Goal: Complete application form

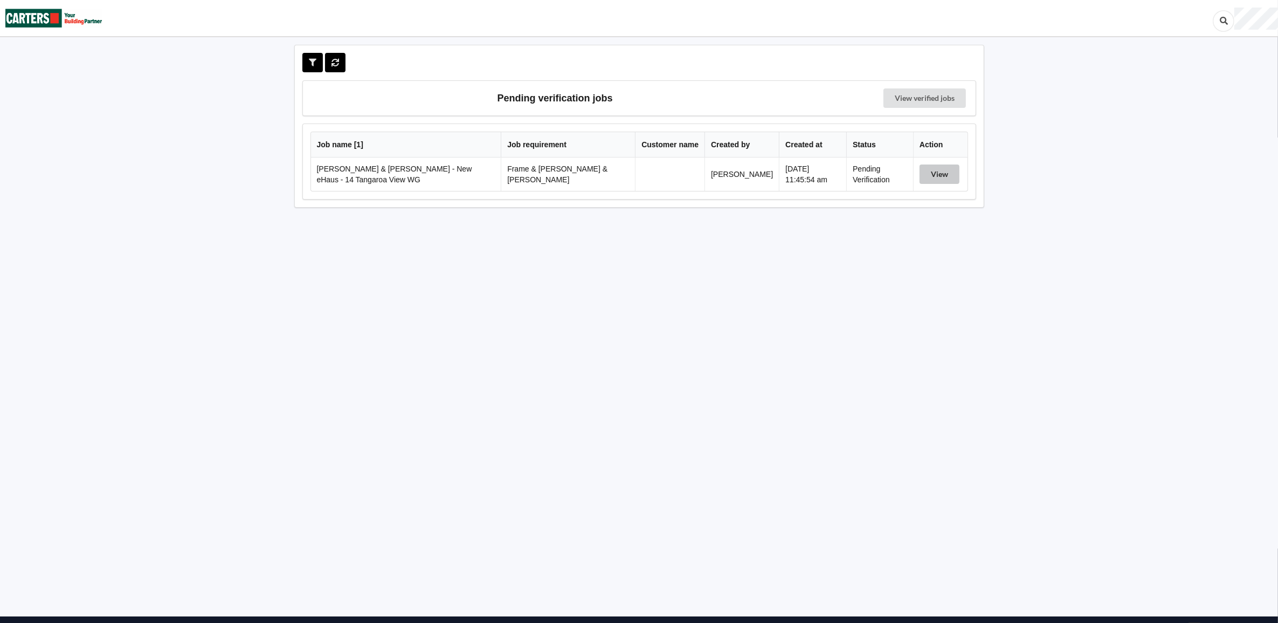
click at [938, 173] on button "View" at bounding box center [940, 173] width 40 height 19
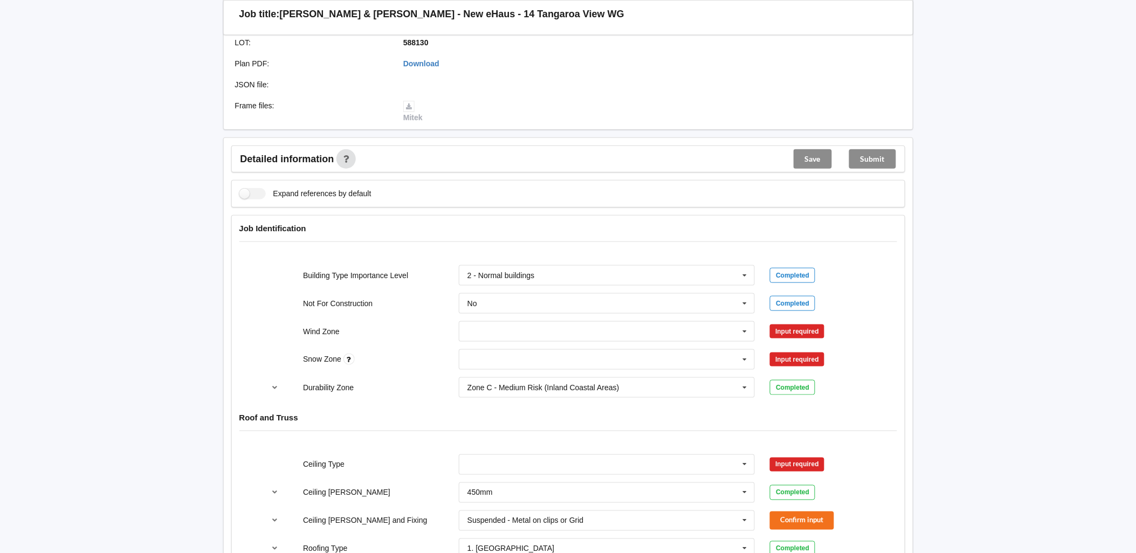
scroll to position [329, 0]
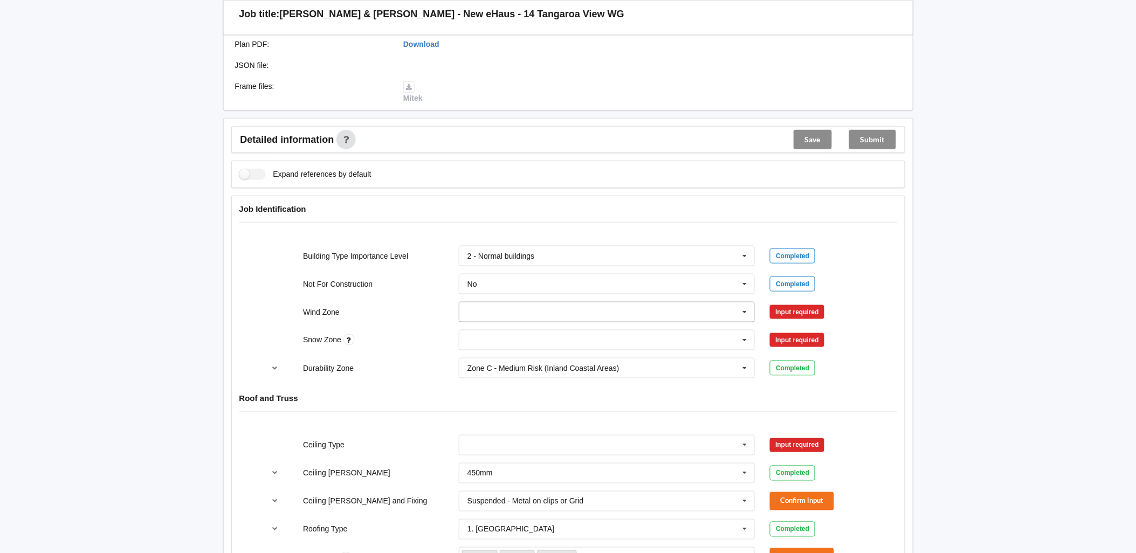
click at [548, 303] on input "text" at bounding box center [607, 312] width 295 height 19
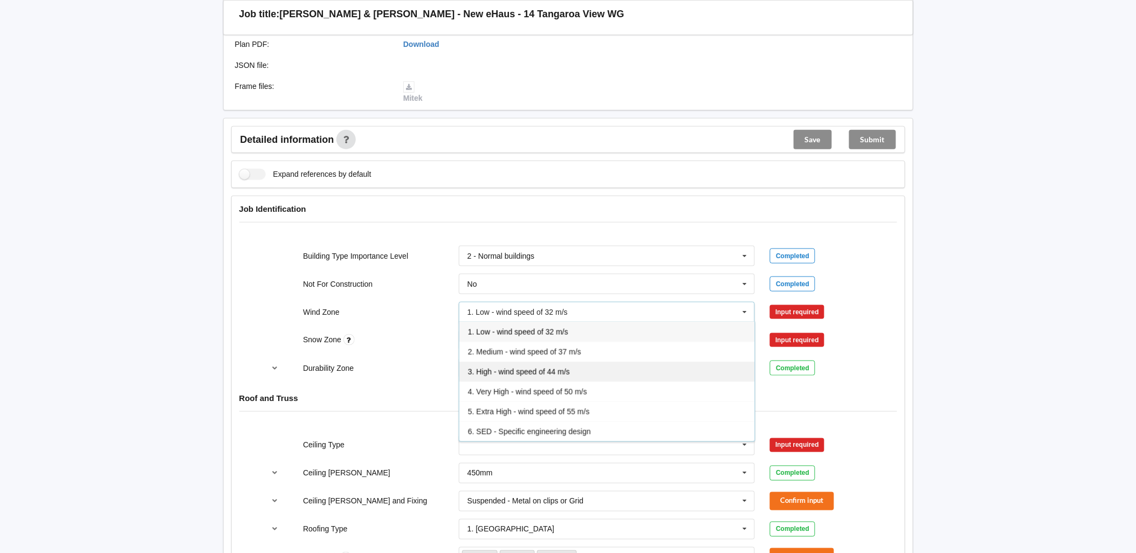
click at [533, 368] on span "3. High - wind speed of 44 m/s" at bounding box center [519, 372] width 102 height 9
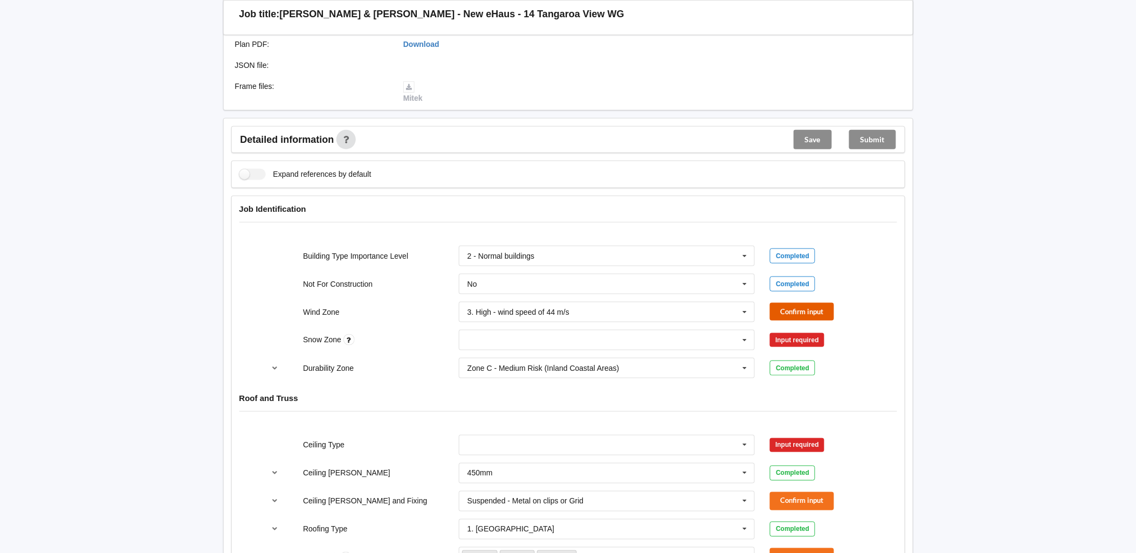
click at [795, 305] on button "Confirm input" at bounding box center [802, 312] width 64 height 18
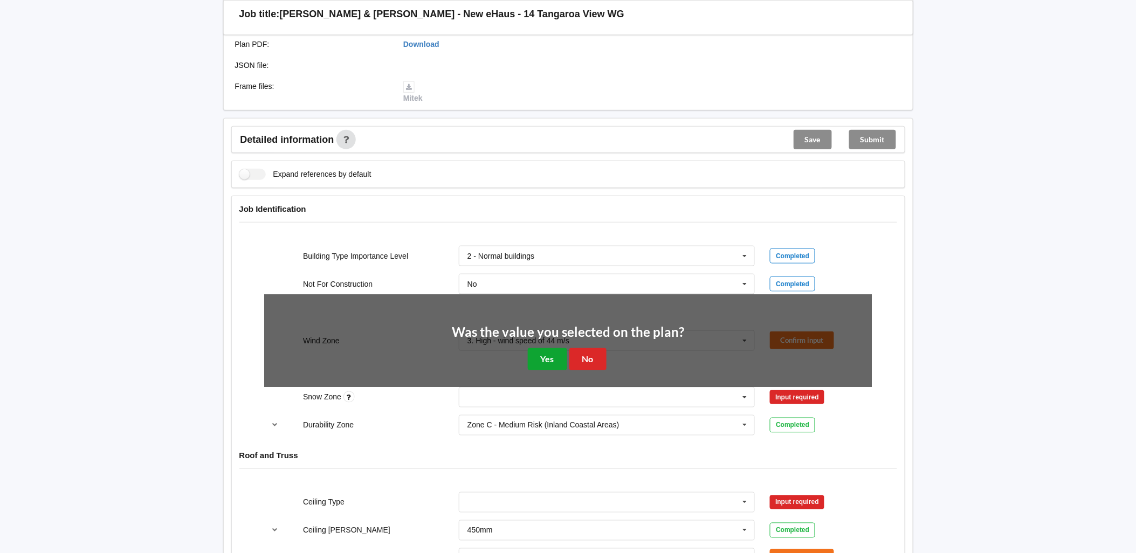
click at [546, 350] on button "Yes" at bounding box center [547, 359] width 39 height 22
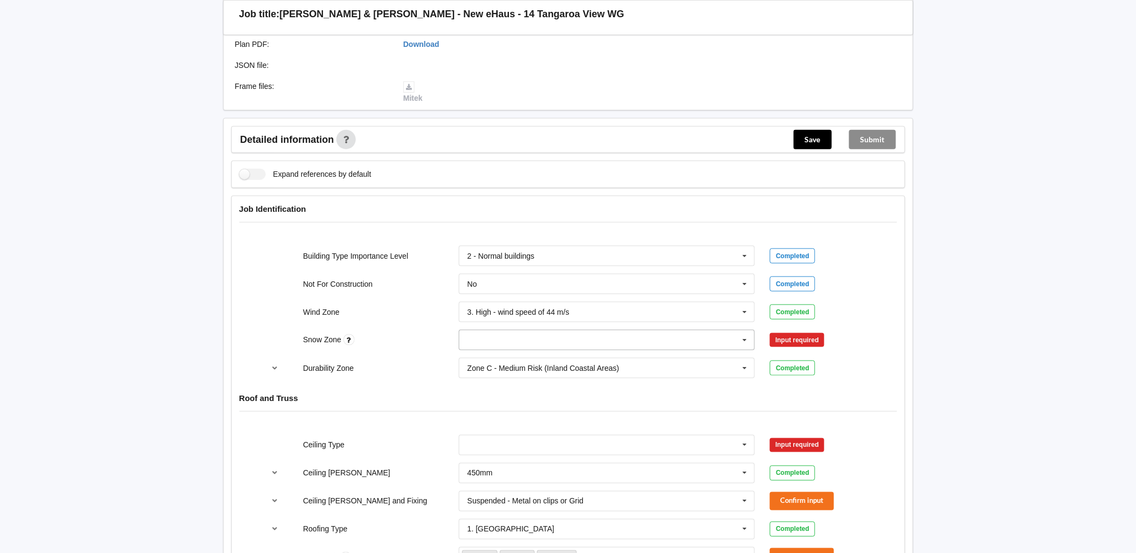
click at [530, 334] on input "text" at bounding box center [607, 340] width 295 height 19
drag, startPoint x: 511, startPoint y: 367, endPoint x: 533, endPoint y: 367, distance: 22.1
click at [511, 370] on div "N1" at bounding box center [606, 380] width 295 height 20
click at [810, 331] on button "Confirm input" at bounding box center [802, 340] width 64 height 18
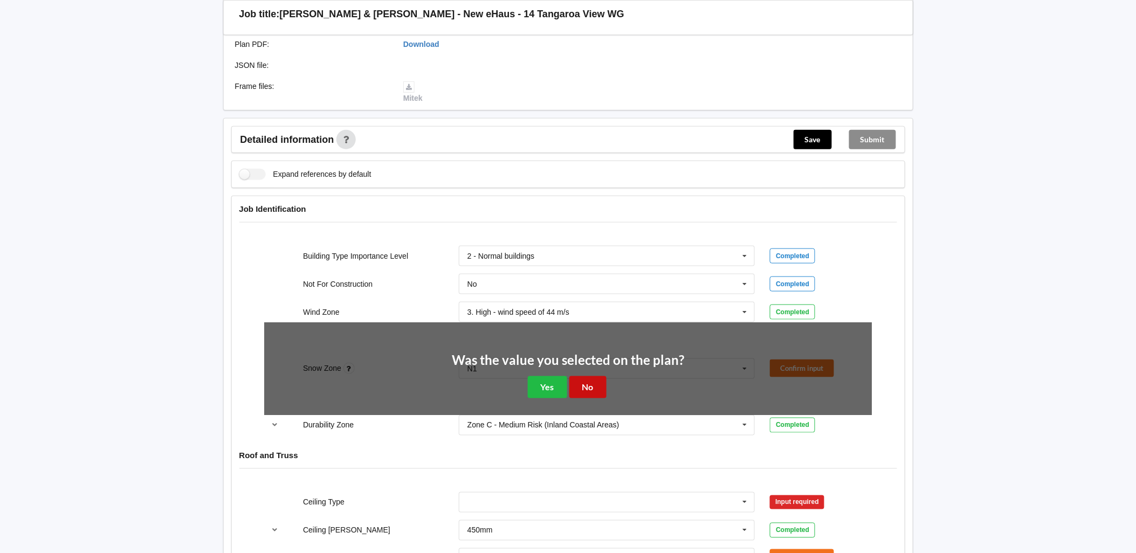
click at [597, 376] on button "No" at bounding box center [587, 387] width 37 height 22
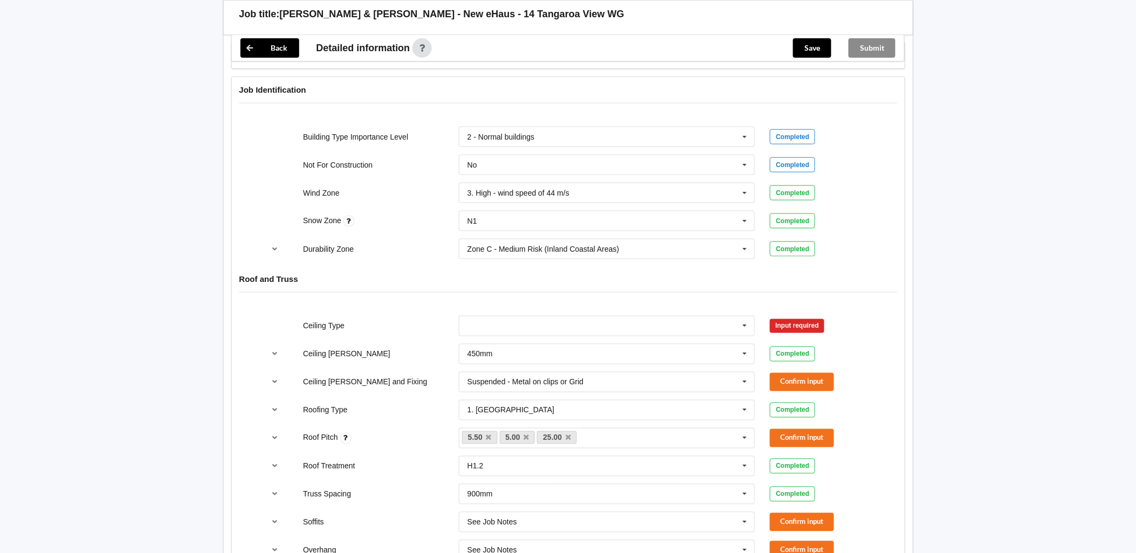
scroll to position [449, 0]
click at [613, 316] on input "text" at bounding box center [607, 325] width 295 height 19
click at [553, 395] on div "13mm Gib" at bounding box center [606, 405] width 295 height 20
click at [788, 317] on button "Confirm input" at bounding box center [802, 326] width 64 height 18
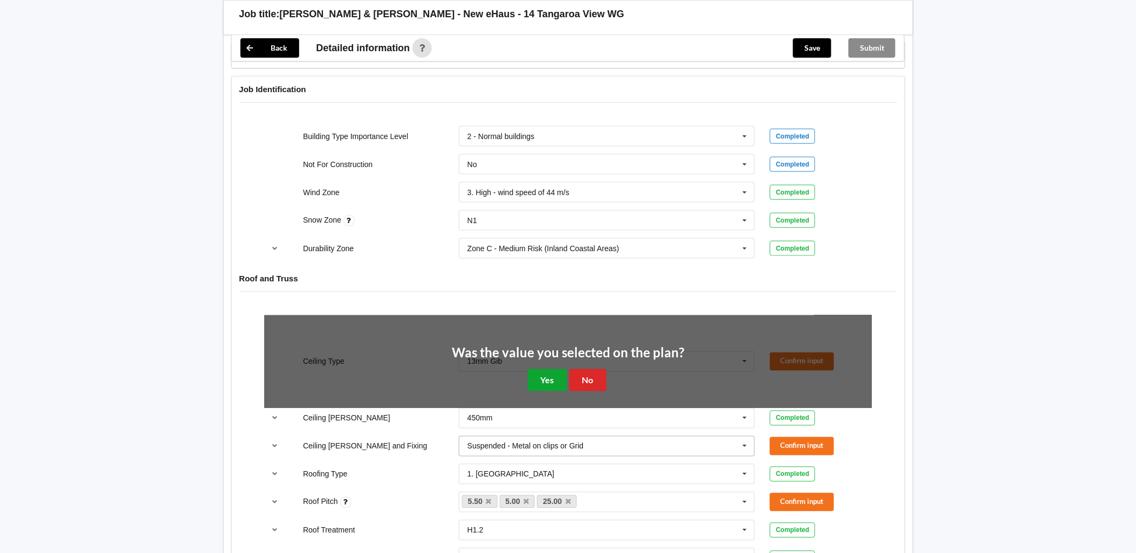
click at [547, 369] on button "Yes" at bounding box center [547, 380] width 39 height 22
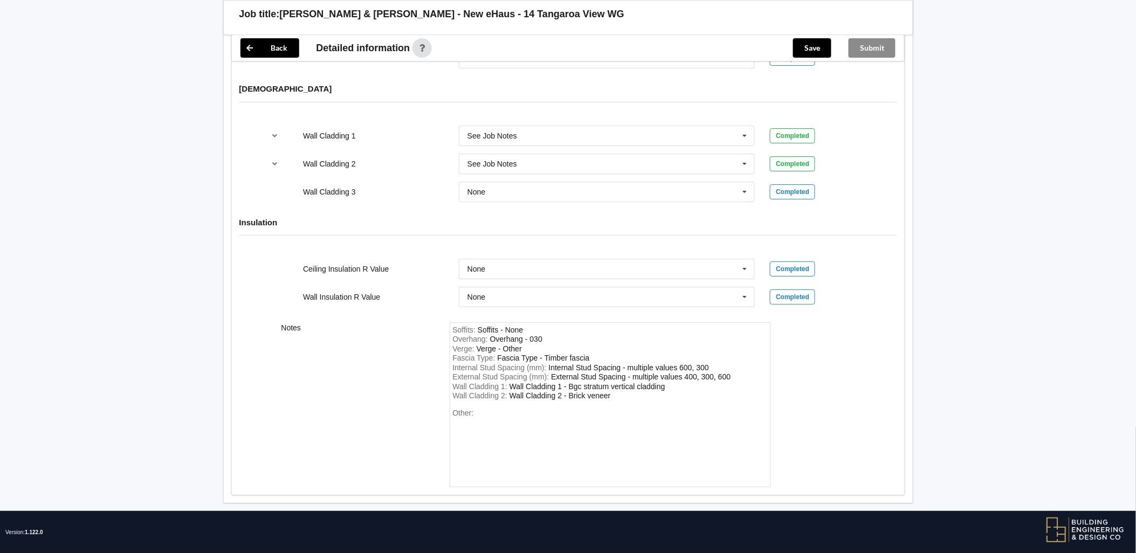
scroll to position [1358, 0]
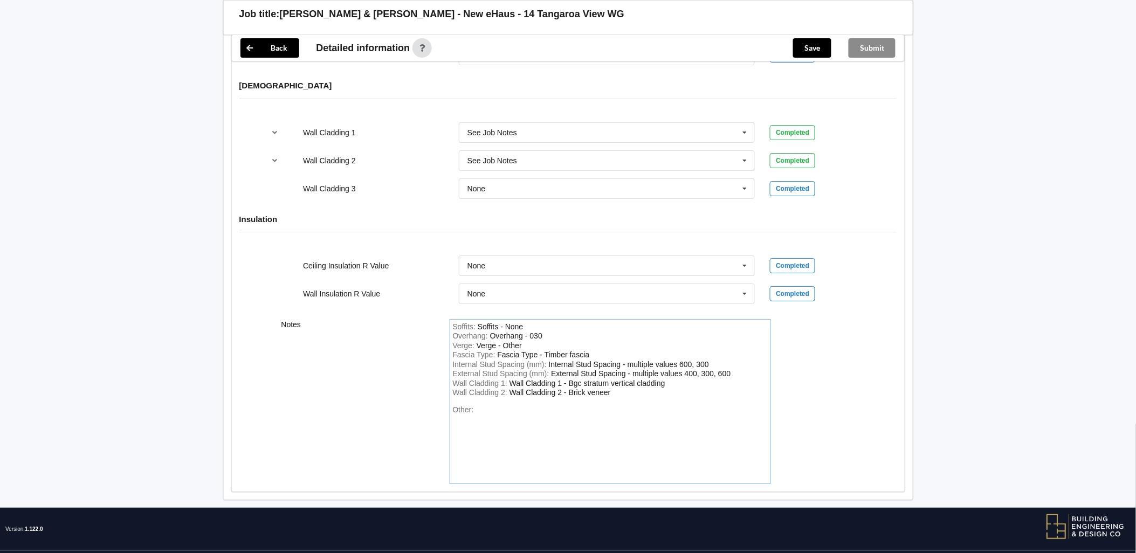
click at [483, 425] on div "Other:" at bounding box center [610, 442] width 315 height 75
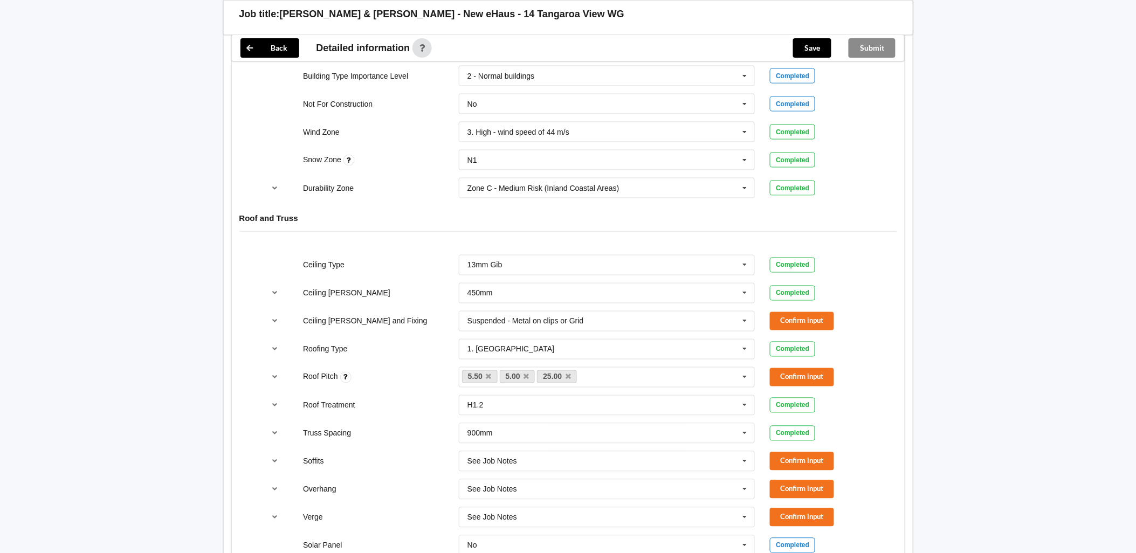
scroll to position [579, 0]
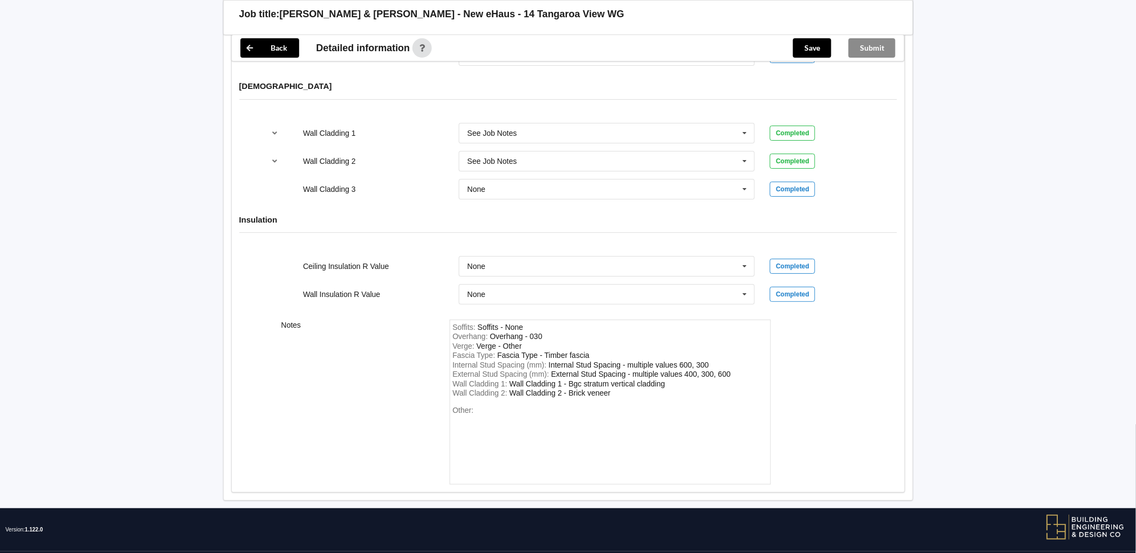
click at [508, 469] on div "Other:" at bounding box center [610, 443] width 315 height 75
drag, startPoint x: 482, startPoint y: 414, endPoint x: 486, endPoint y: 406, distance: 8.9
click at [483, 414] on div "Other:" at bounding box center [610, 442] width 315 height 75
click at [479, 405] on div "Other:" at bounding box center [610, 442] width 315 height 75
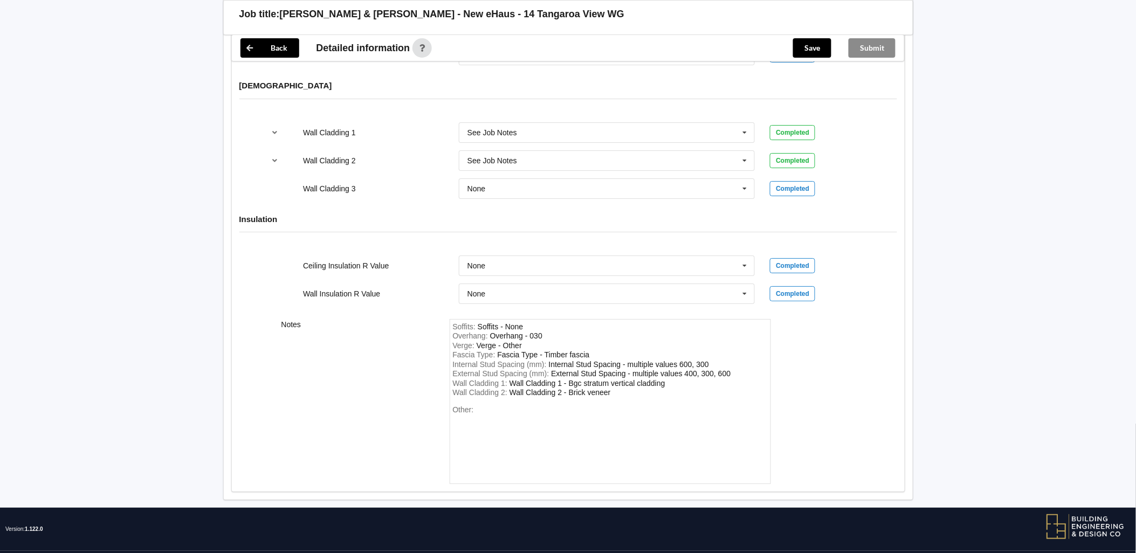
click at [472, 405] on span "Other:" at bounding box center [463, 409] width 21 height 9
click at [476, 405] on div "Other:" at bounding box center [610, 442] width 315 height 75
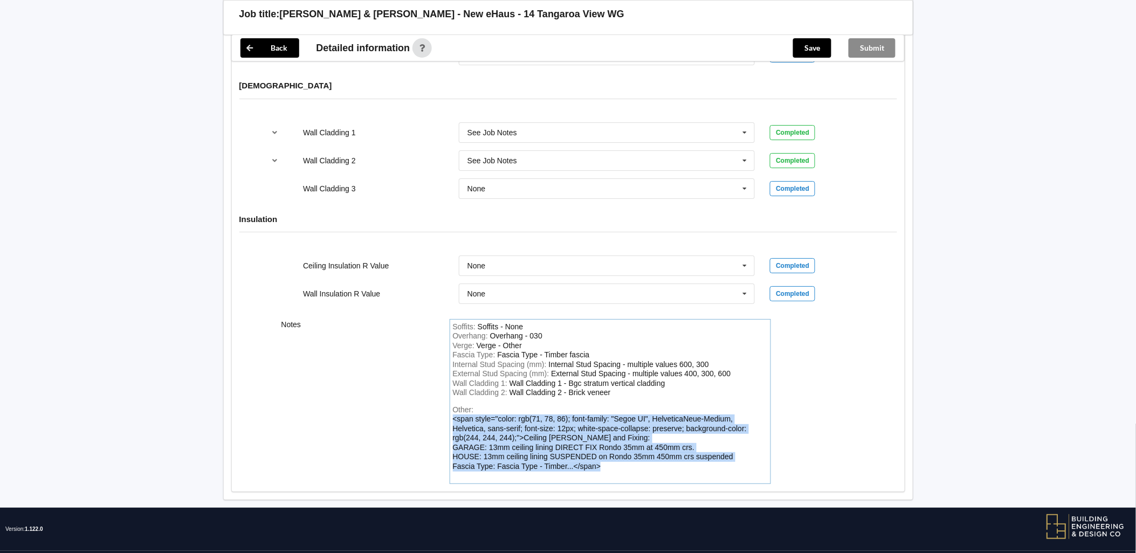
drag, startPoint x: 615, startPoint y: 459, endPoint x: 449, endPoint y: 413, distance: 172.4
click at [450, 413] on div "Soffits : Soffits - None Overhang : Overhang - 030 Verge : Verge - Other Fascia…" at bounding box center [610, 401] width 321 height 165
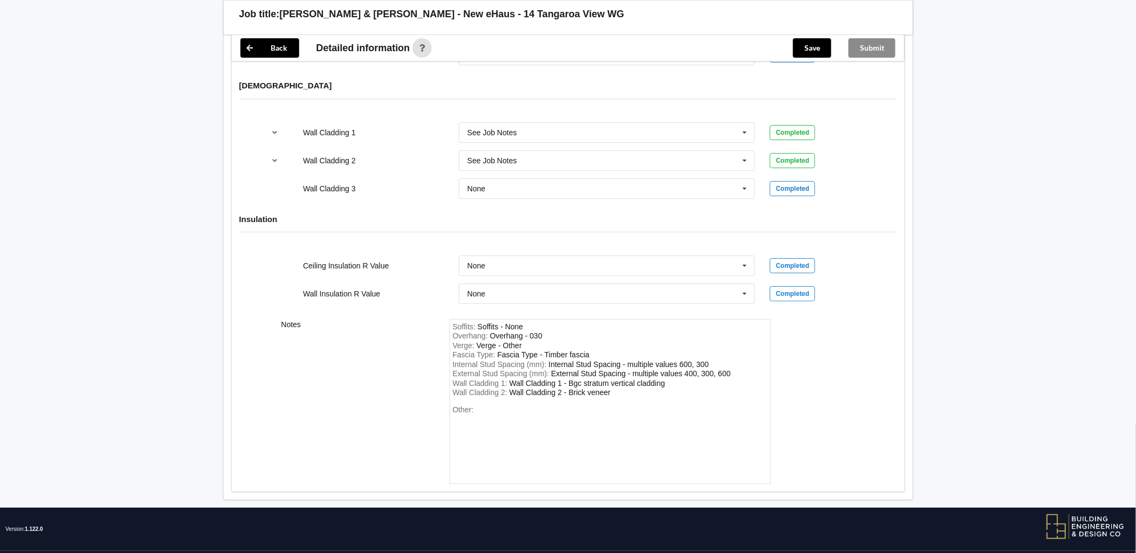
drag, startPoint x: 514, startPoint y: 427, endPoint x: 493, endPoint y: 413, distance: 25.6
click at [514, 427] on div "Other:" at bounding box center [610, 442] width 315 height 75
click at [457, 411] on div "Other:" at bounding box center [610, 442] width 315 height 75
click at [465, 410] on div "Other:" at bounding box center [610, 442] width 315 height 75
click at [480, 405] on div "Other:" at bounding box center [610, 442] width 315 height 75
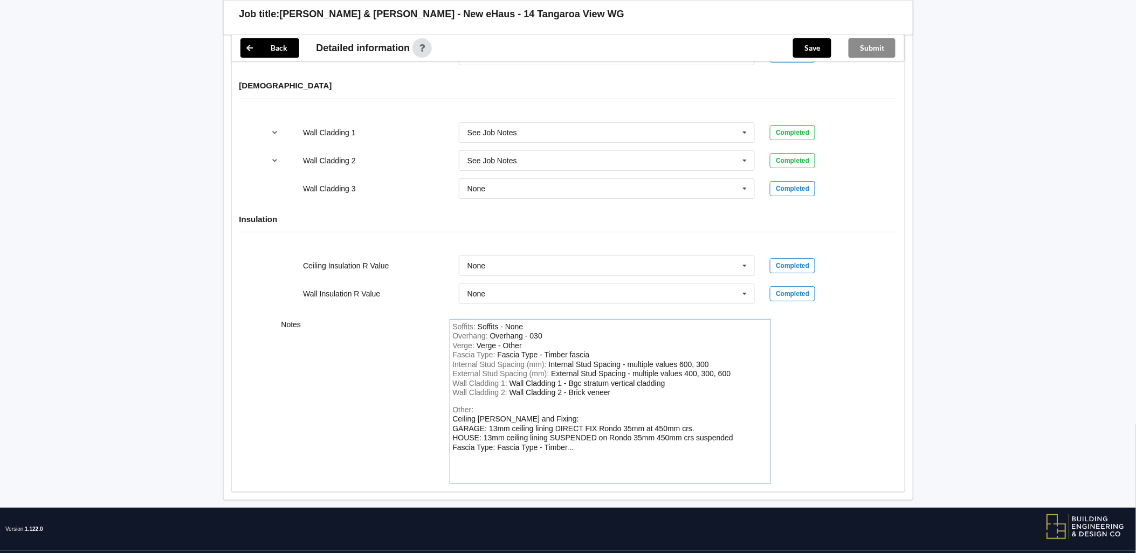
click at [490, 415] on div "Ceiling [PERSON_NAME] and Fixing: GARAGE: 13mm ceiling lining DIRECT FIX Rondo …" at bounding box center [593, 433] width 281 height 37
click at [493, 405] on div "Other: Ceiling [PERSON_NAME] and Fixing: GARAGE: 13mm ceiling lining DIRECT FIX…" at bounding box center [610, 442] width 315 height 75
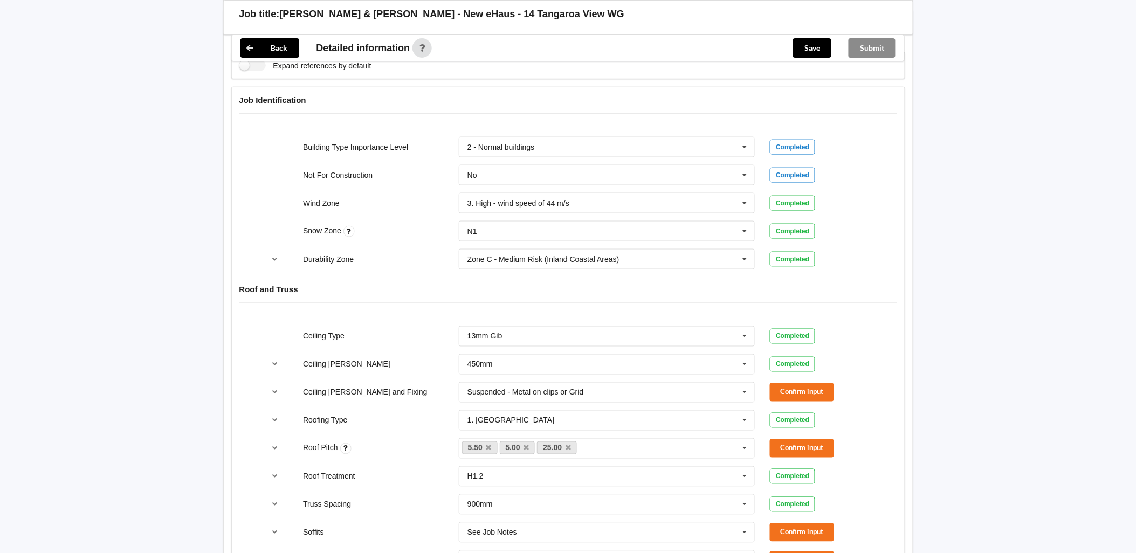
scroll to position [459, 0]
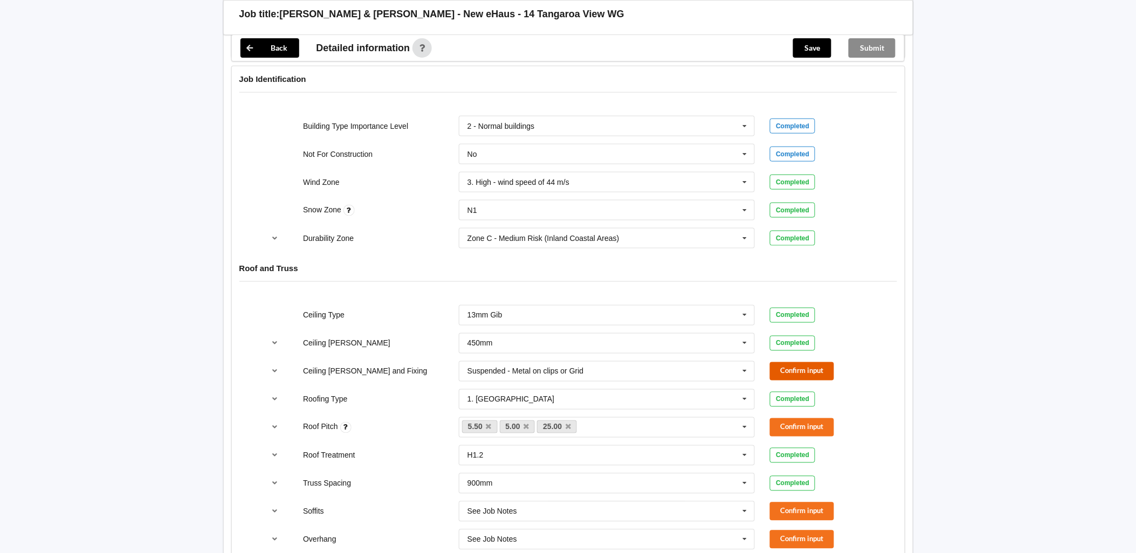
click at [817, 362] on button "Confirm input" at bounding box center [802, 371] width 64 height 18
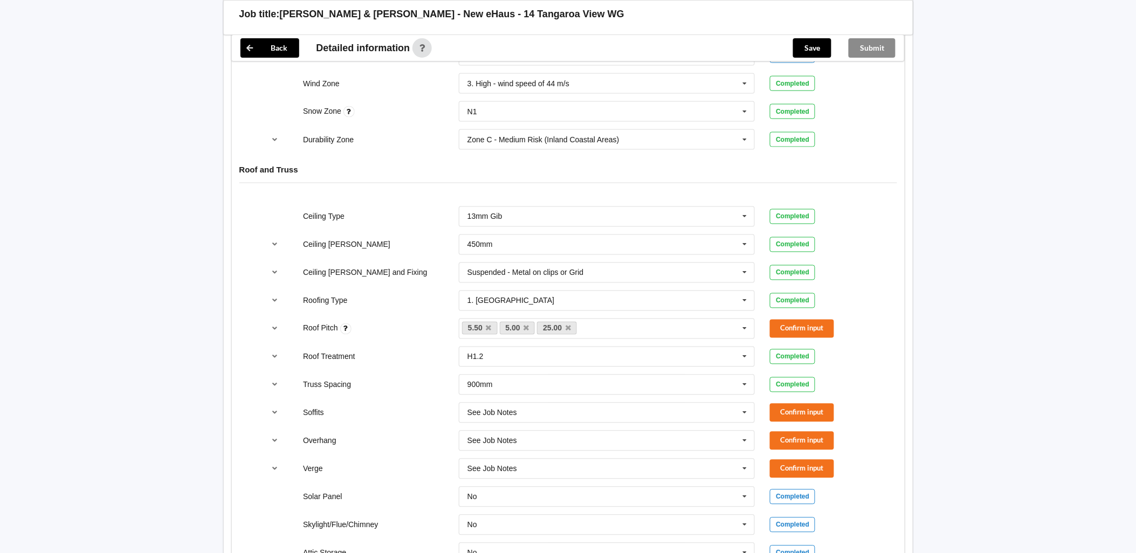
scroll to position [579, 0]
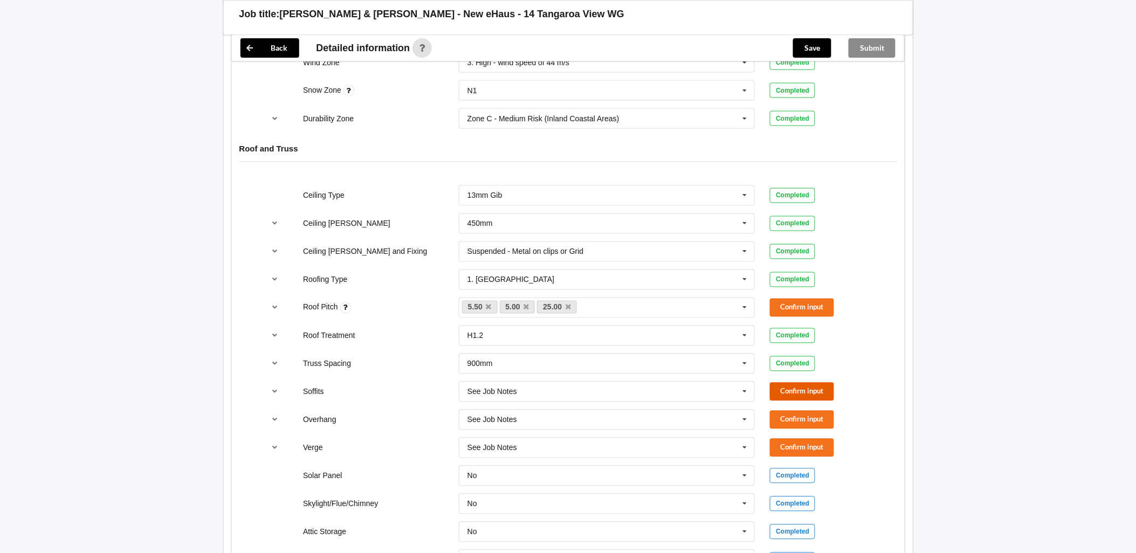
click at [806, 384] on button "Confirm input" at bounding box center [802, 392] width 64 height 18
click at [806, 411] on button "Confirm input" at bounding box center [802, 420] width 64 height 18
click at [800, 439] on button "Confirm input" at bounding box center [802, 448] width 64 height 18
click at [567, 386] on input "text" at bounding box center [607, 391] width 295 height 19
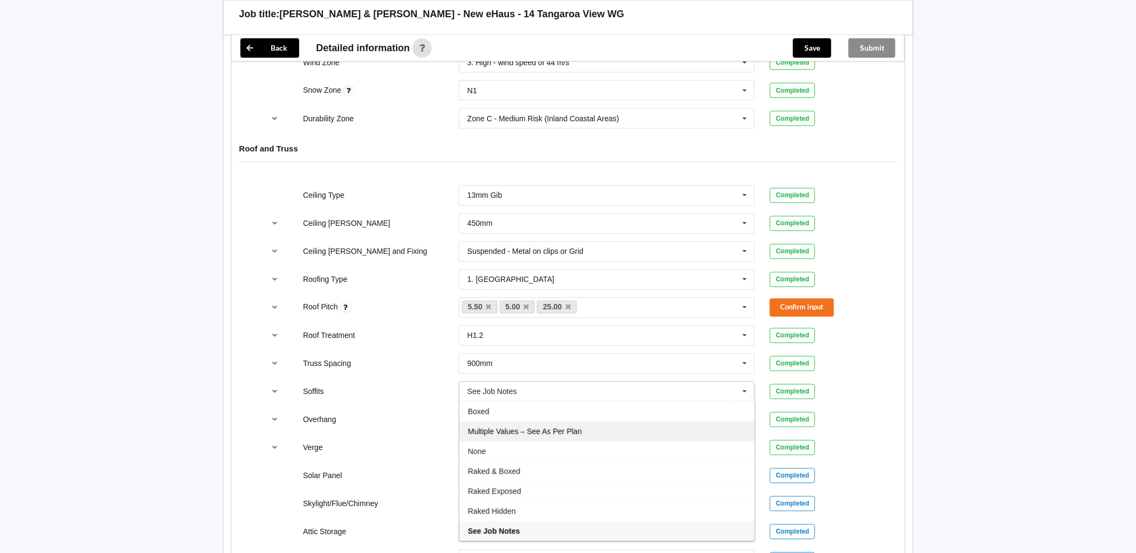
click at [590, 422] on div "Multiple Values – See As Per Plan" at bounding box center [606, 432] width 295 height 20
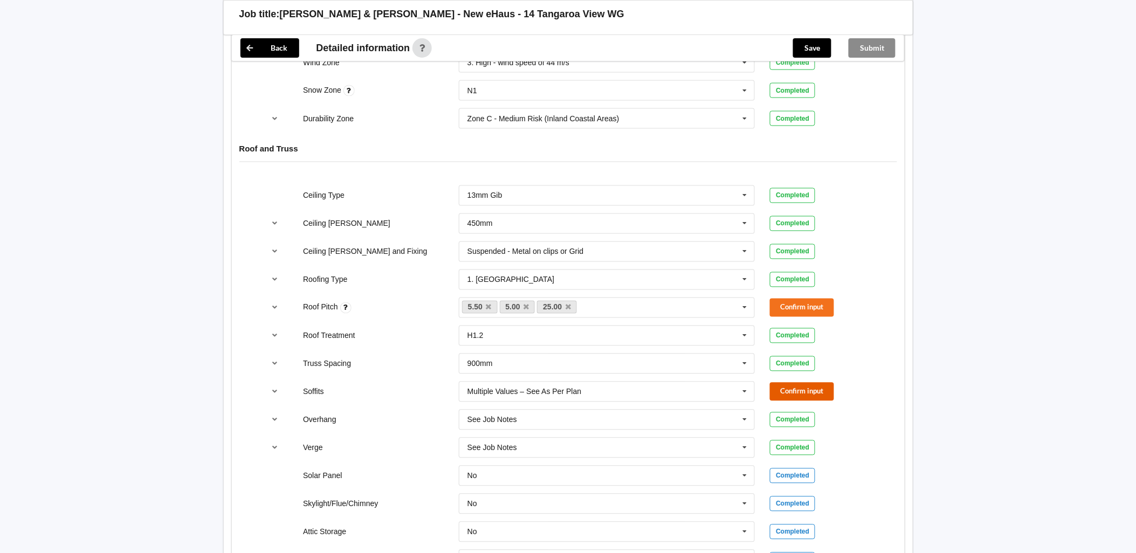
click at [808, 384] on button "Confirm input" at bounding box center [802, 392] width 64 height 18
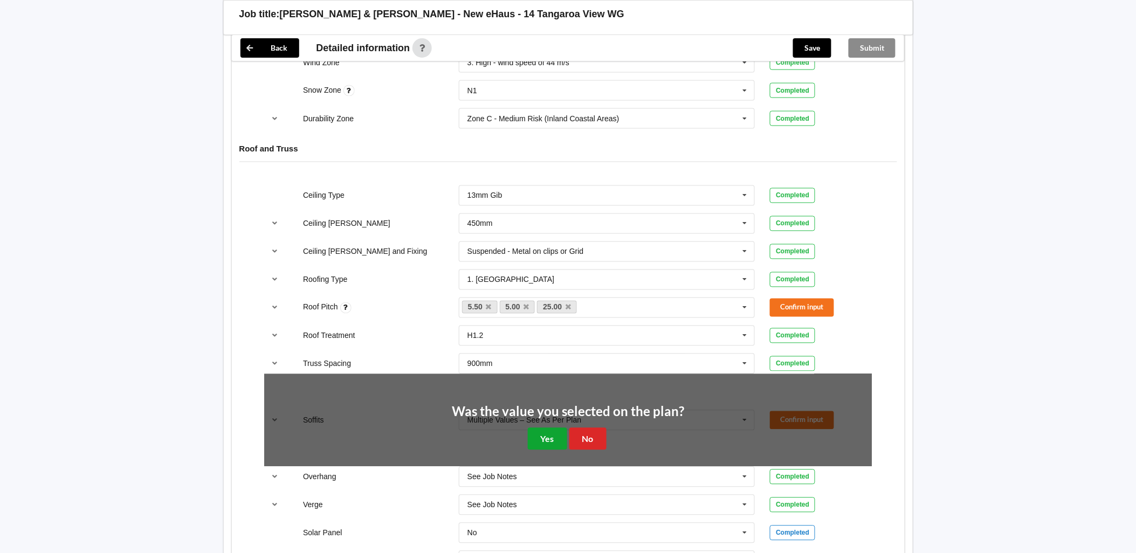
click at [553, 428] on button "Yes" at bounding box center [547, 439] width 39 height 22
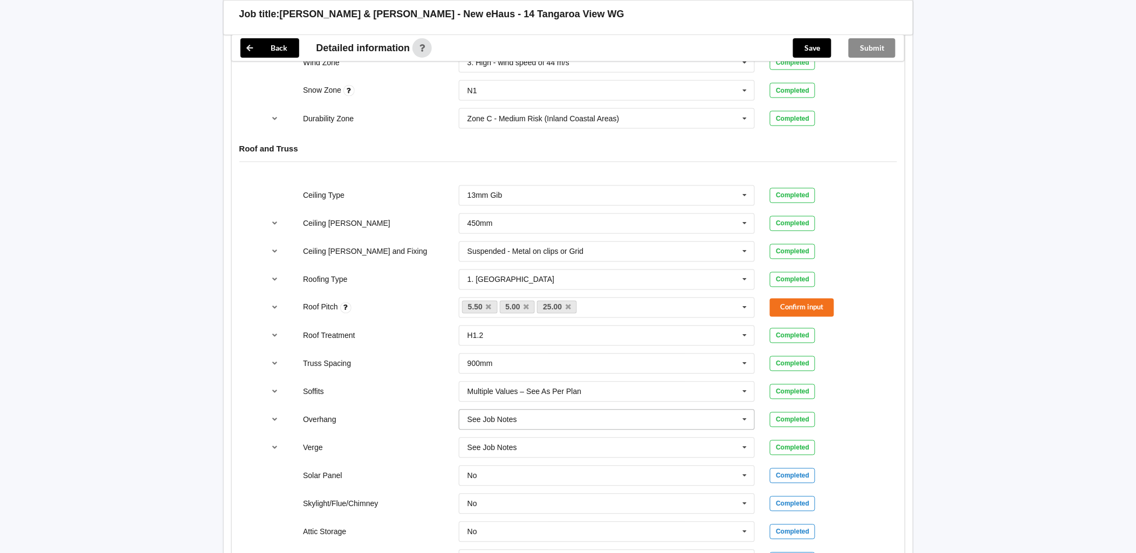
click at [585, 410] on input "text" at bounding box center [607, 419] width 295 height 19
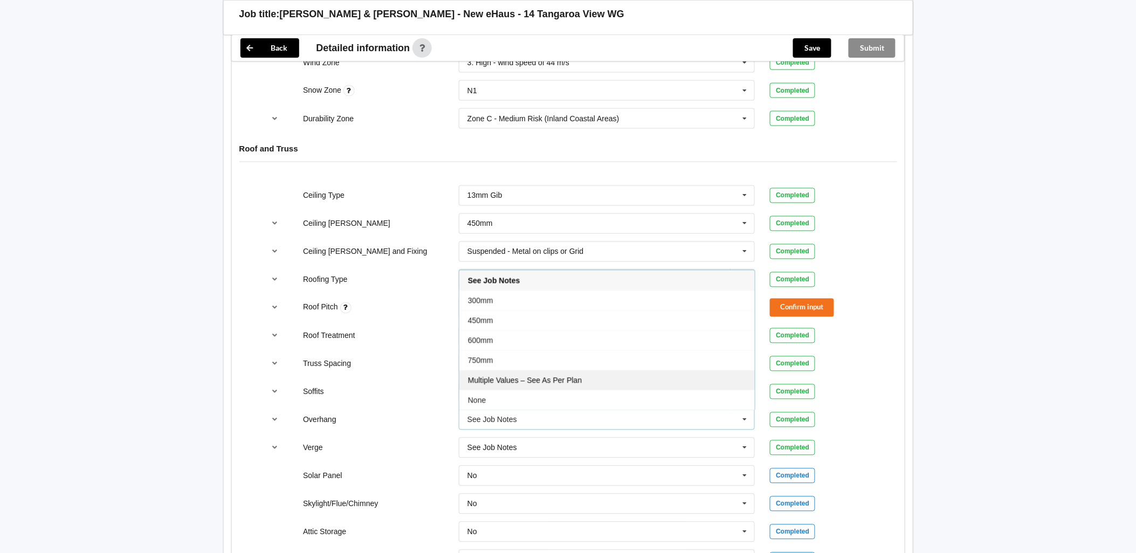
click at [551, 370] on div "Multiple Values – See As Per Plan" at bounding box center [606, 380] width 295 height 20
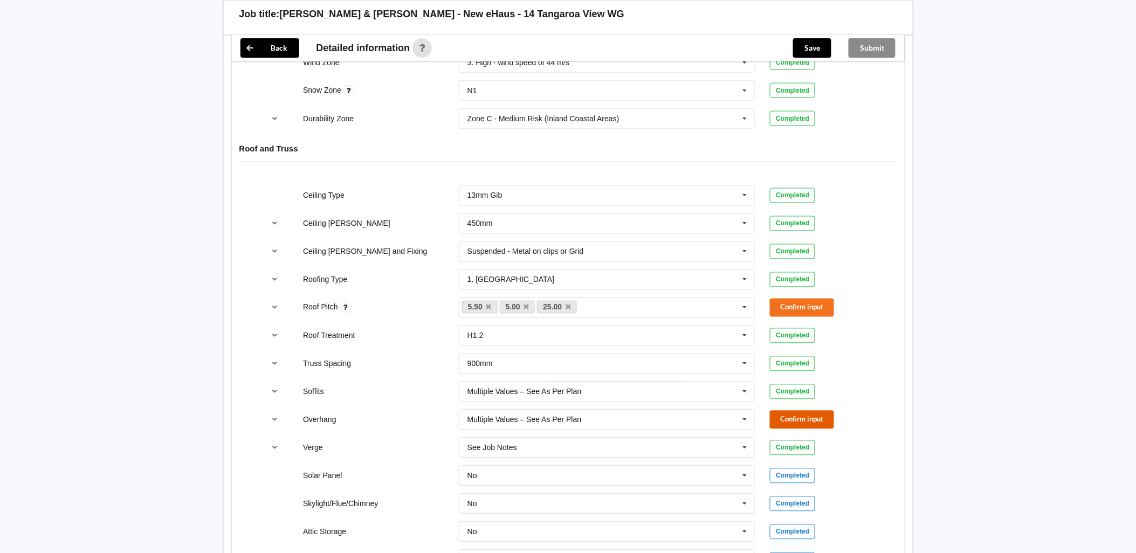
click at [813, 411] on button "Confirm input" at bounding box center [802, 420] width 64 height 18
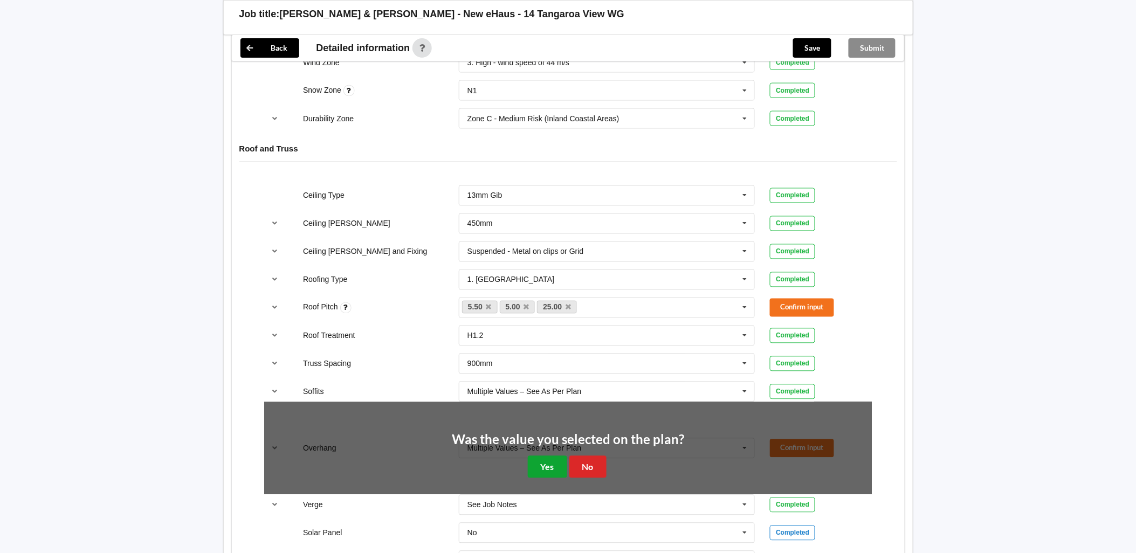
click at [547, 464] on button "Yes" at bounding box center [547, 467] width 39 height 22
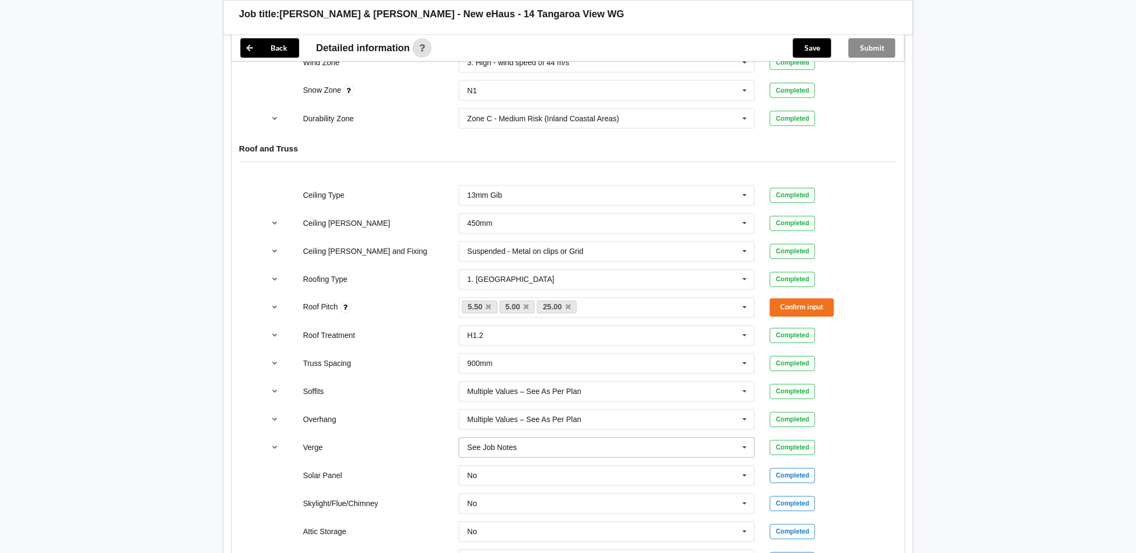
click at [559, 438] on input "text" at bounding box center [607, 447] width 295 height 19
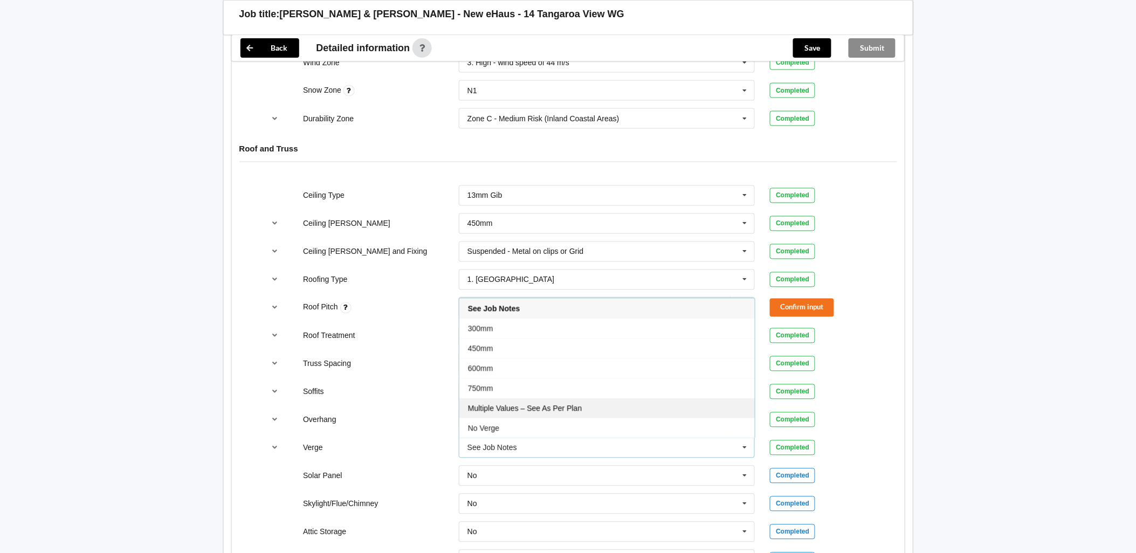
click at [567, 404] on span "Multiple Values – See As Per Plan" at bounding box center [525, 408] width 114 height 9
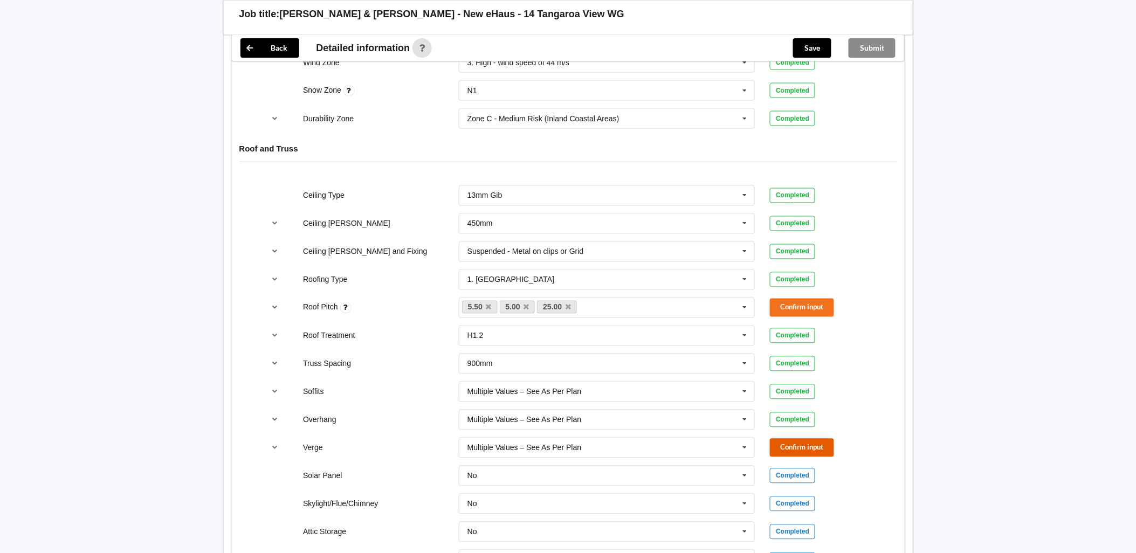
click at [815, 442] on button "Confirm input" at bounding box center [802, 448] width 64 height 18
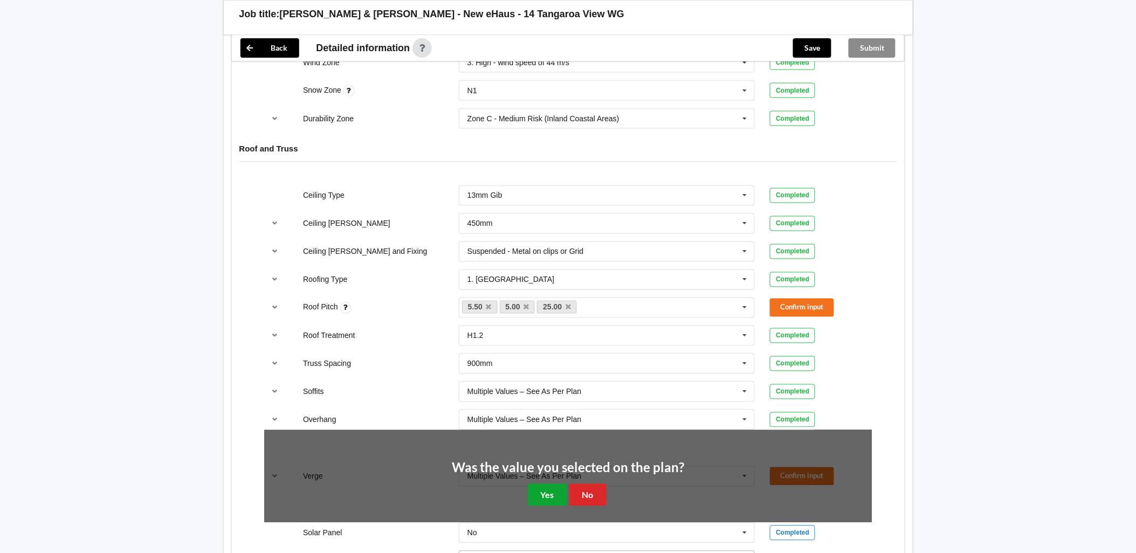
click at [542, 486] on button "Yes" at bounding box center [547, 495] width 39 height 22
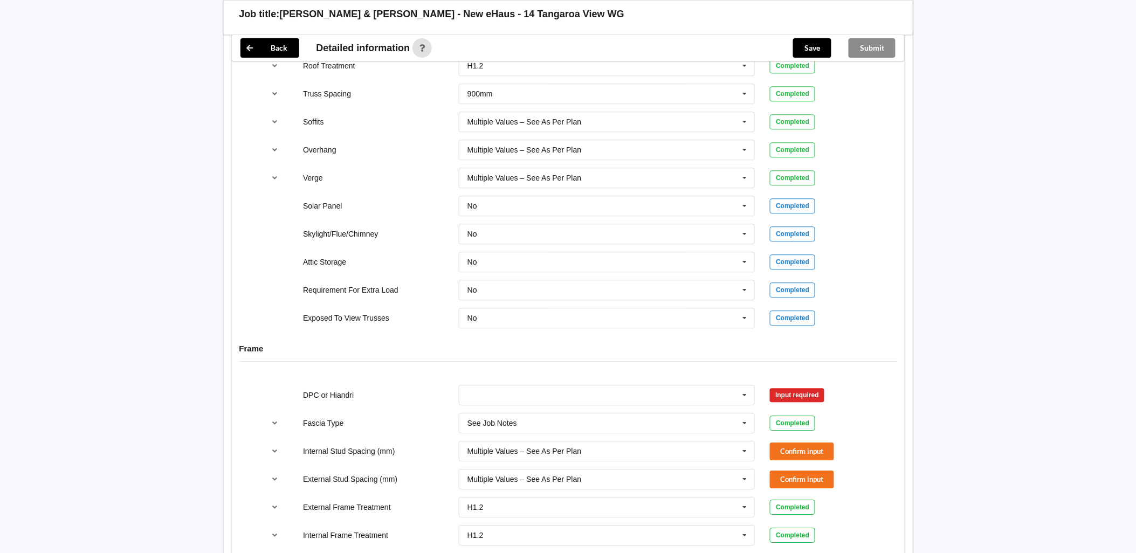
scroll to position [879, 0]
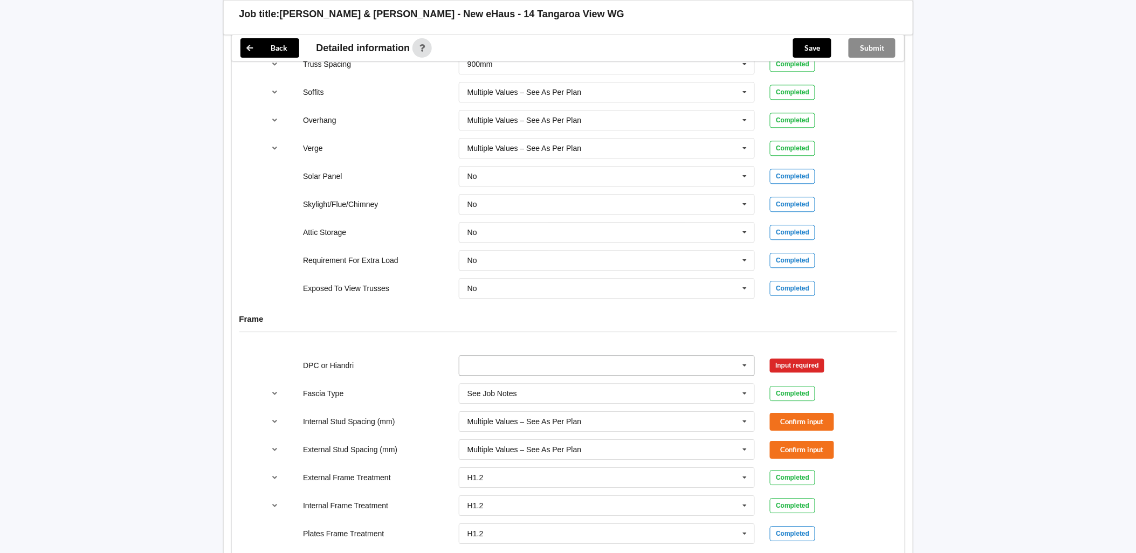
click at [568, 360] on input "text" at bounding box center [607, 365] width 295 height 19
click at [521, 375] on div "DPC Fitted" at bounding box center [606, 385] width 295 height 20
click at [796, 357] on button "Confirm input" at bounding box center [802, 366] width 64 height 18
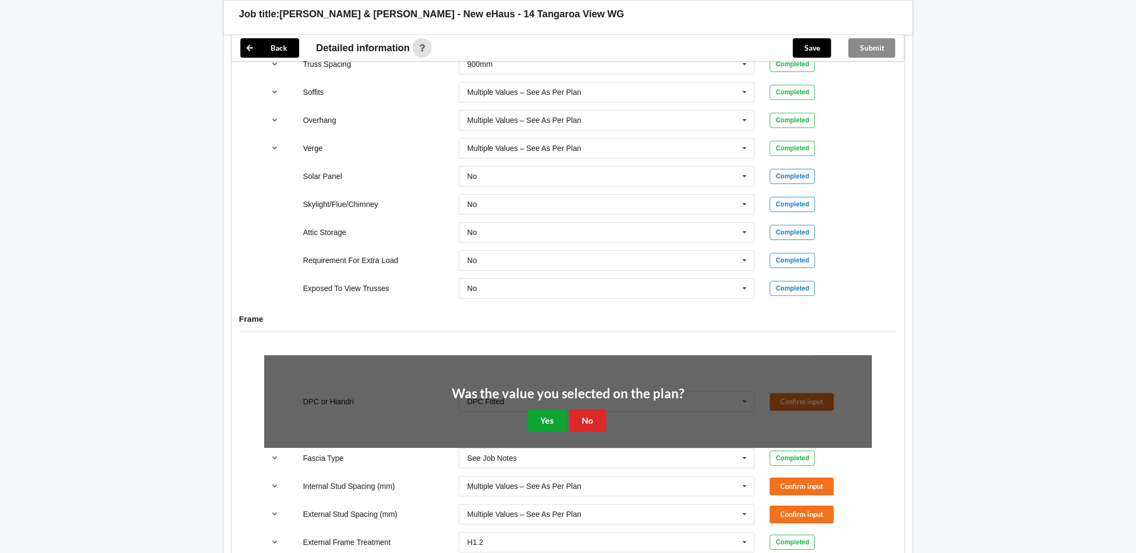
drag, startPoint x: 546, startPoint y: 405, endPoint x: 540, endPoint y: 411, distance: 8.0
click at [546, 409] on button "Yes" at bounding box center [547, 420] width 39 height 22
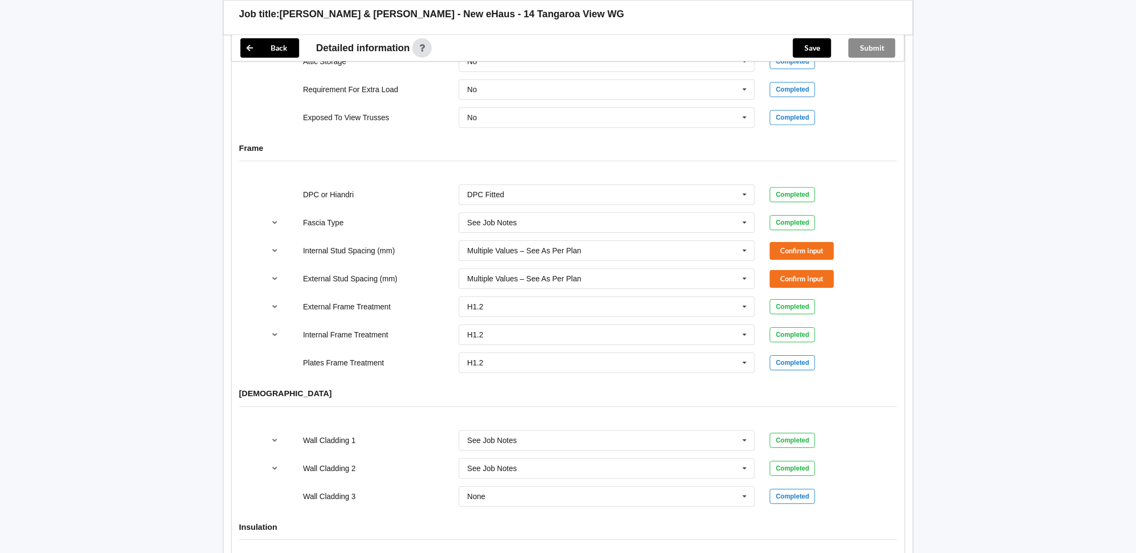
scroll to position [1030, 0]
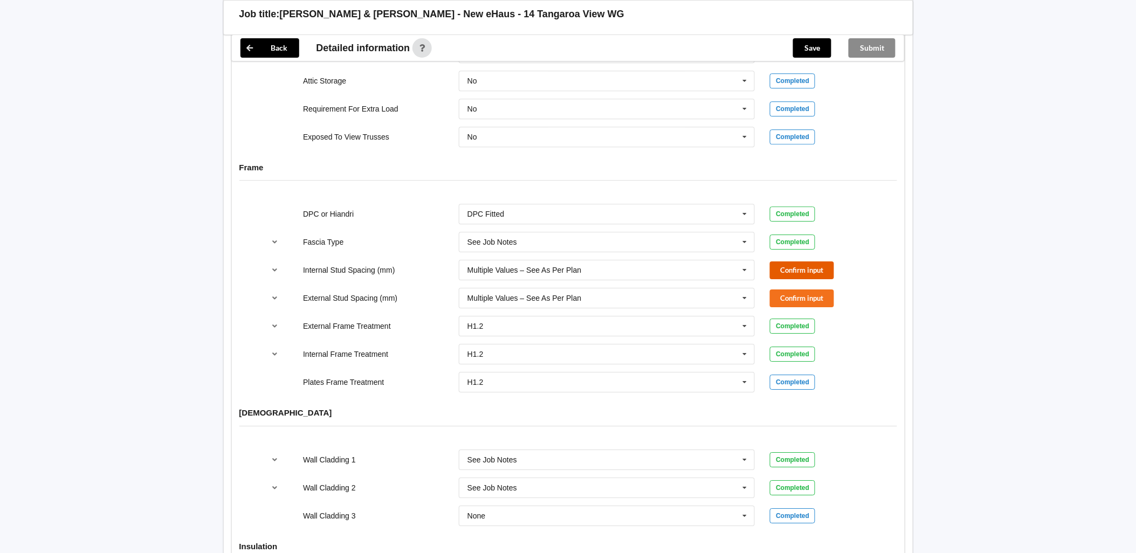
click at [805, 266] on button "Confirm input" at bounding box center [802, 271] width 64 height 18
click at [802, 290] on button "Confirm input" at bounding box center [802, 299] width 64 height 18
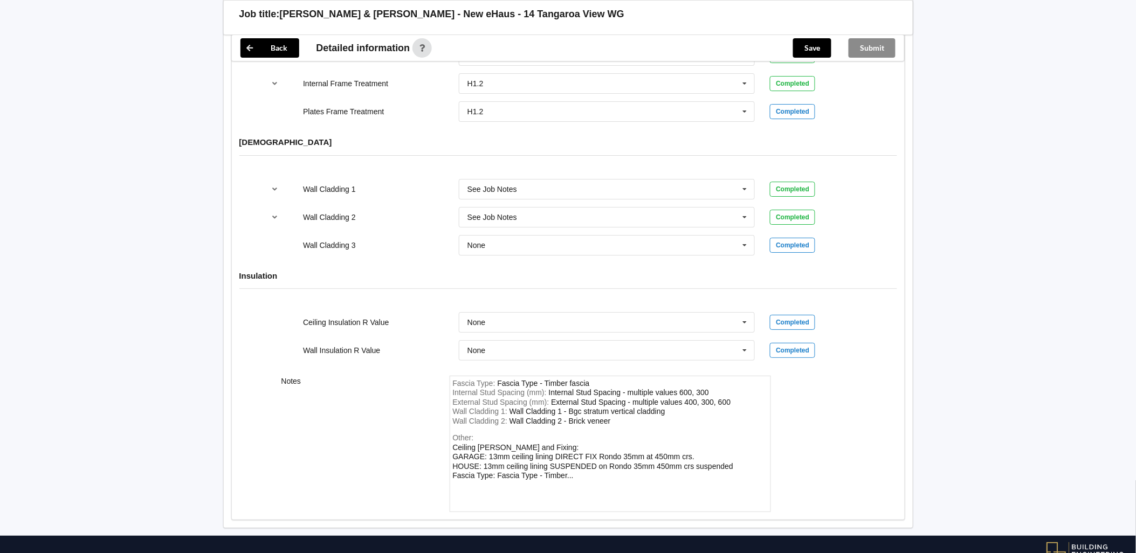
scroll to position [1330, 0]
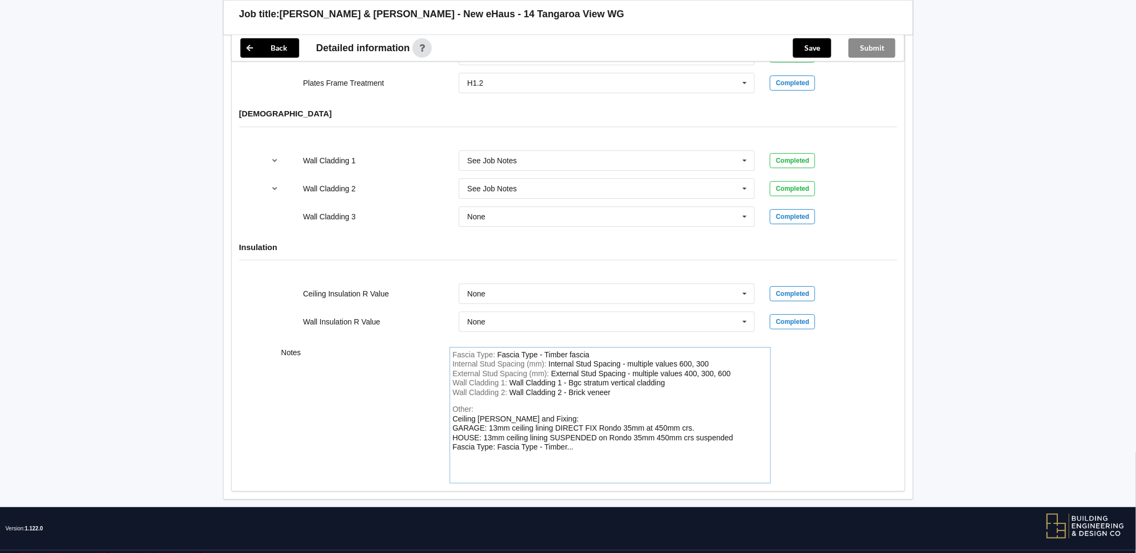
click at [623, 389] on div "Wall Cladding 2 : Wall Cladding 2 - Brick veneer" at bounding box center [610, 393] width 315 height 10
drag, startPoint x: 627, startPoint y: 386, endPoint x: 432, endPoint y: 368, distance: 194.9
click at [432, 368] on div "Notes Fascia Type : Fascia Type - Timber fascia Internal Stud Spacing (mm) : In…" at bounding box center [568, 416] width 673 height 152
drag, startPoint x: 455, startPoint y: 374, endPoint x: 608, endPoint y: 388, distance: 153.8
click at [608, 388] on div "Fascia Type : Fascia Type - Timber fascia Internal Stud Spacing (mm) : Internal…" at bounding box center [610, 415] width 321 height 137
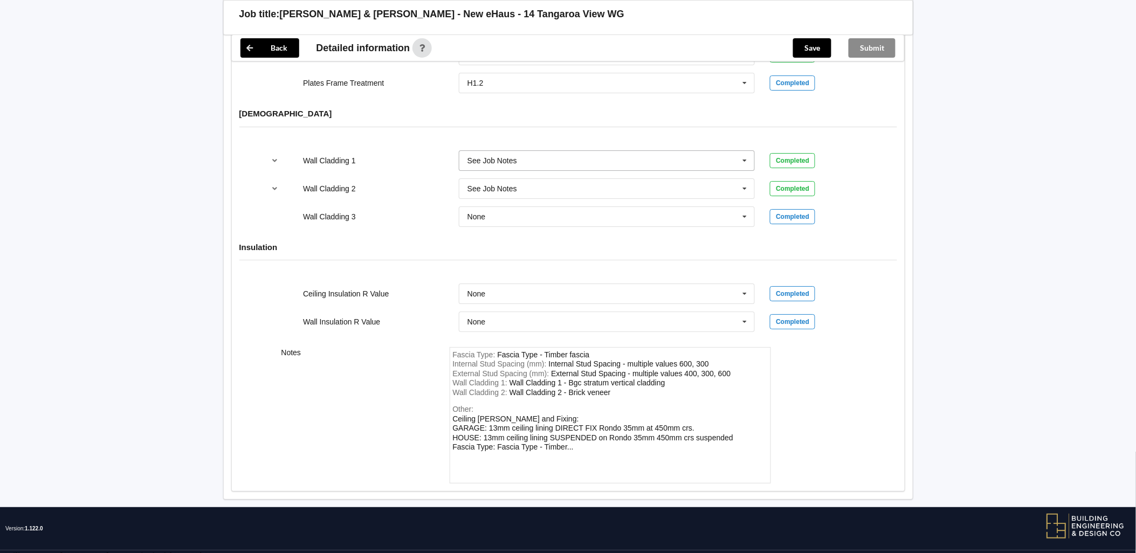
click at [573, 154] on input "text" at bounding box center [607, 160] width 295 height 19
click at [622, 388] on div "Wall Cladding 2 : Wall Cladding 2 - Brick veneer" at bounding box center [610, 393] width 315 height 10
click at [673, 379] on div "Wall Cladding 1 : Wall Cladding 1 - Bgc stratum vertical cladding" at bounding box center [610, 384] width 315 height 10
drag, startPoint x: 671, startPoint y: 374, endPoint x: 575, endPoint y: 374, distance: 96.5
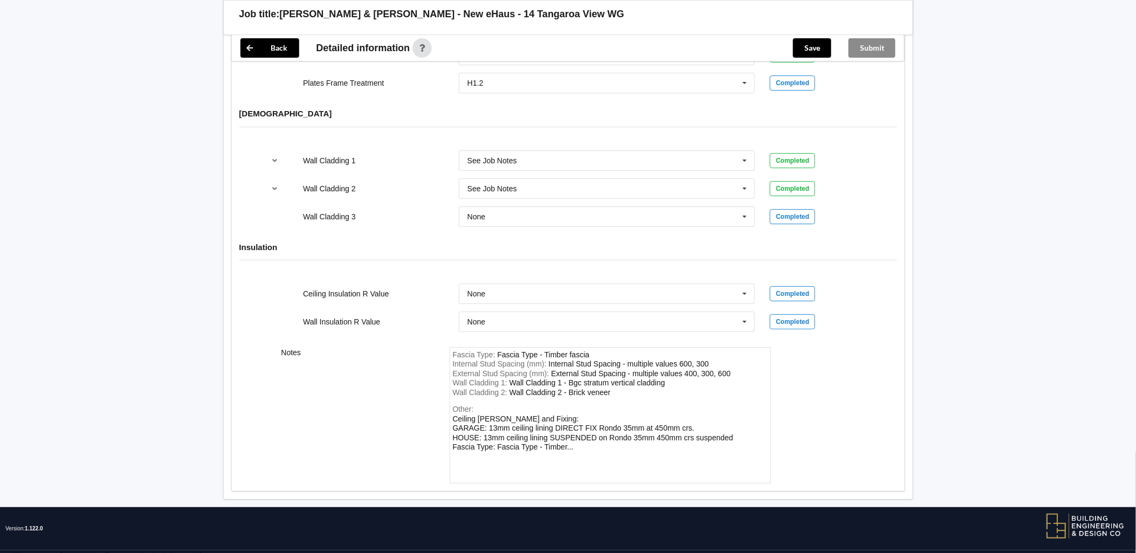
click at [575, 379] on div "Wall Cladding 1 : Wall Cladding 1 - Bgc stratum vertical cladding" at bounding box center [610, 384] width 315 height 10
drag, startPoint x: 569, startPoint y: 374, endPoint x: 676, endPoint y: 371, distance: 106.8
click at [676, 379] on div "Wall Cladding 1 : Wall Cladding 1 - Bgc stratum vertical cladding" at bounding box center [610, 384] width 315 height 10
drag, startPoint x: 622, startPoint y: 384, endPoint x: 569, endPoint y: 383, distance: 52.3
click at [569, 388] on div "Wall Cladding 2 : Wall Cladding 2 - Brick veneer" at bounding box center [610, 393] width 315 height 10
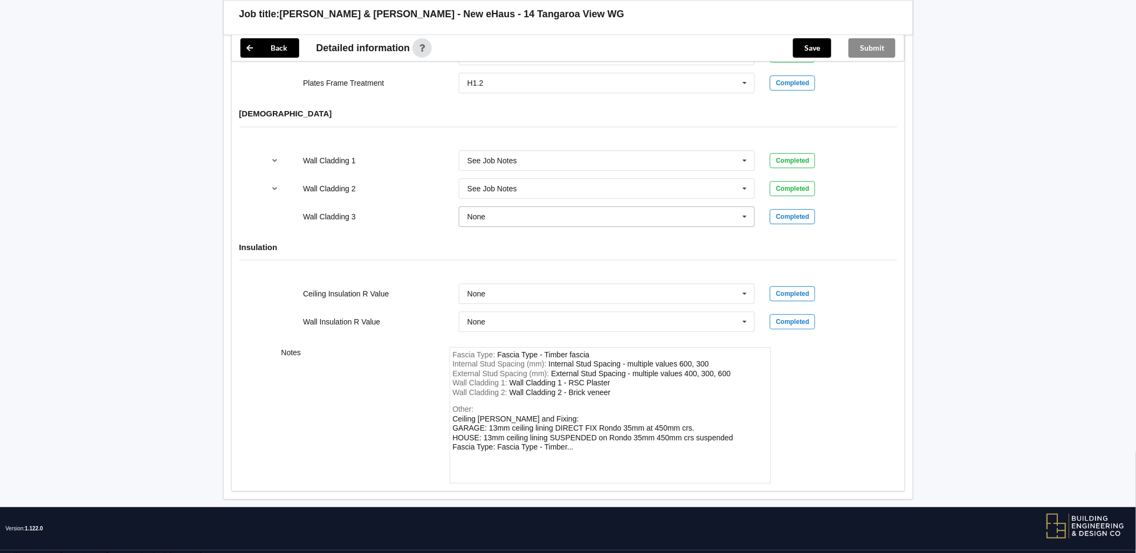
click at [579, 207] on input "text" at bounding box center [607, 216] width 295 height 19
type input "see"
click at [523, 230] on div "See Job Notes" at bounding box center [606, 236] width 295 height 20
click at [589, 388] on div "Wall Cladding 2 - Brick veneer" at bounding box center [560, 392] width 101 height 9
click at [629, 388] on div "Wall Cladding 2 : Wall Cladding 2 - Brick veneer" at bounding box center [610, 393] width 315 height 10
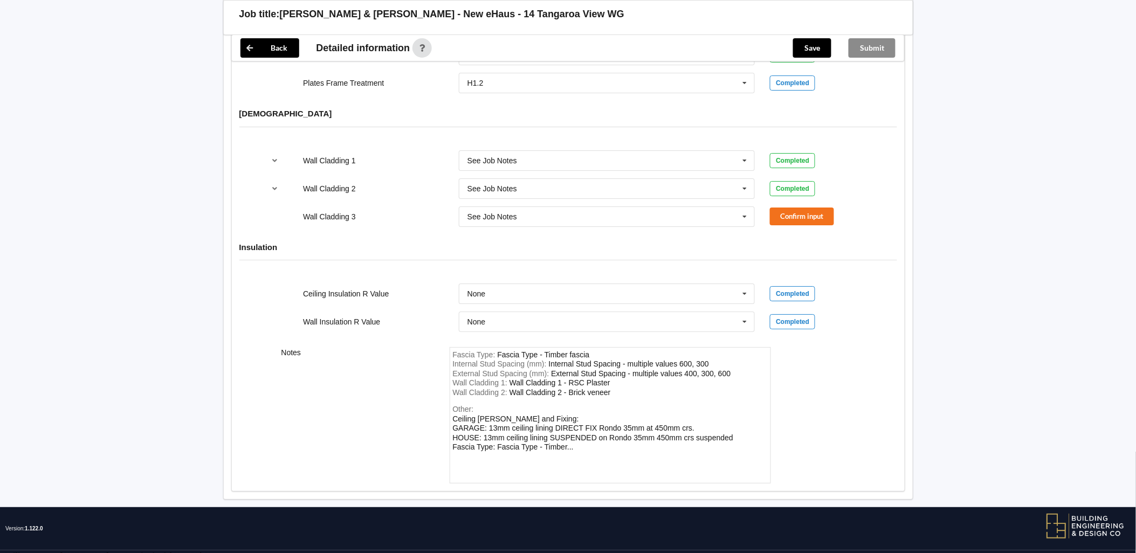
drag, startPoint x: 616, startPoint y: 381, endPoint x: 567, endPoint y: 384, distance: 48.6
click at [567, 388] on div "Wall Cladding 2 : Wall Cladding 2 - Brick veneer" at bounding box center [610, 393] width 315 height 10
drag, startPoint x: 576, startPoint y: 384, endPoint x: 613, endPoint y: 381, distance: 37.4
click at [613, 388] on div "Wall Cladding 2 : Wall Cladding 2 - Brick veneer" at bounding box center [610, 393] width 315 height 10
click at [585, 405] on div "Other: Ceiling [PERSON_NAME] and Fixing: GARAGE: 13mm ceiling lining DIRECT FIX…" at bounding box center [610, 442] width 315 height 75
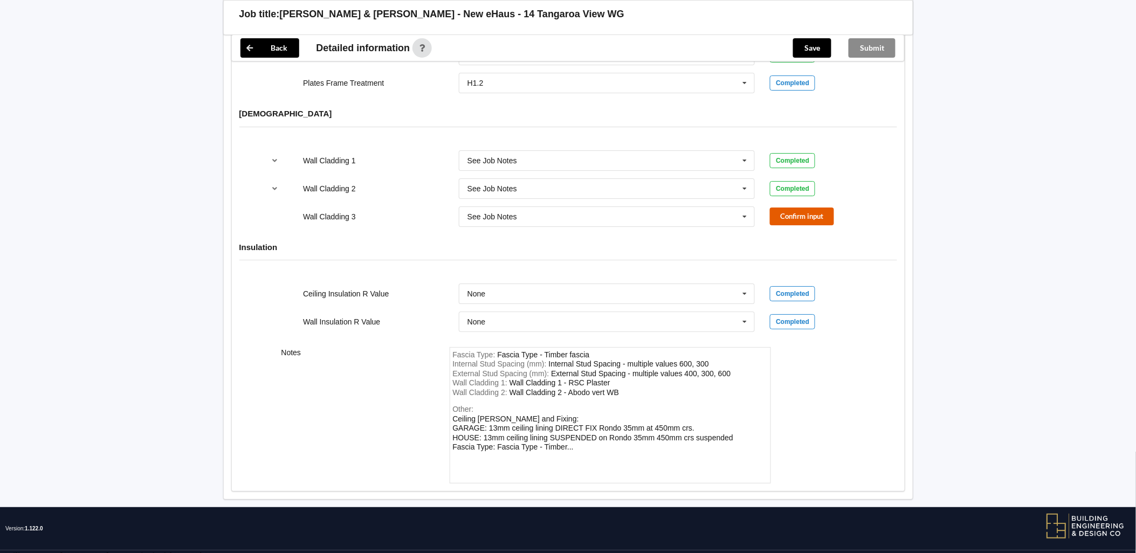
click at [807, 209] on button "Confirm input" at bounding box center [802, 217] width 64 height 18
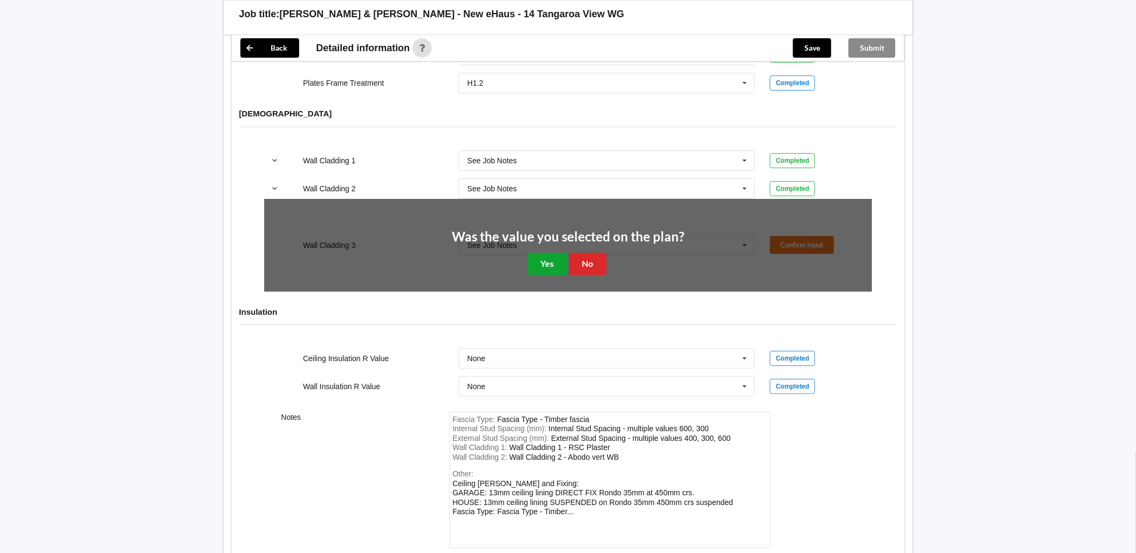
click at [548, 253] on button "Yes" at bounding box center [547, 264] width 39 height 22
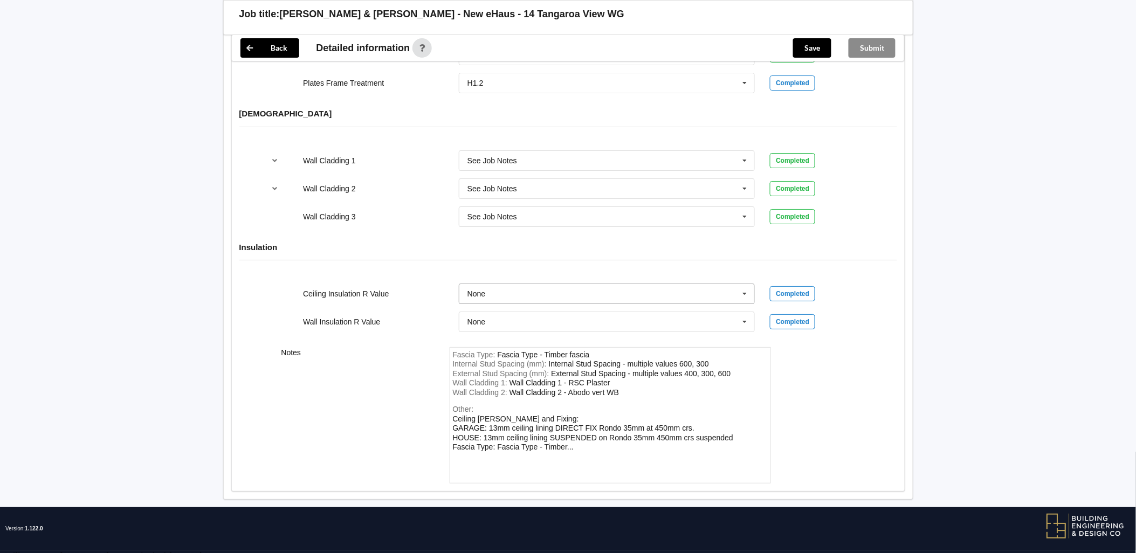
click at [542, 284] on input "text" at bounding box center [607, 293] width 295 height 19
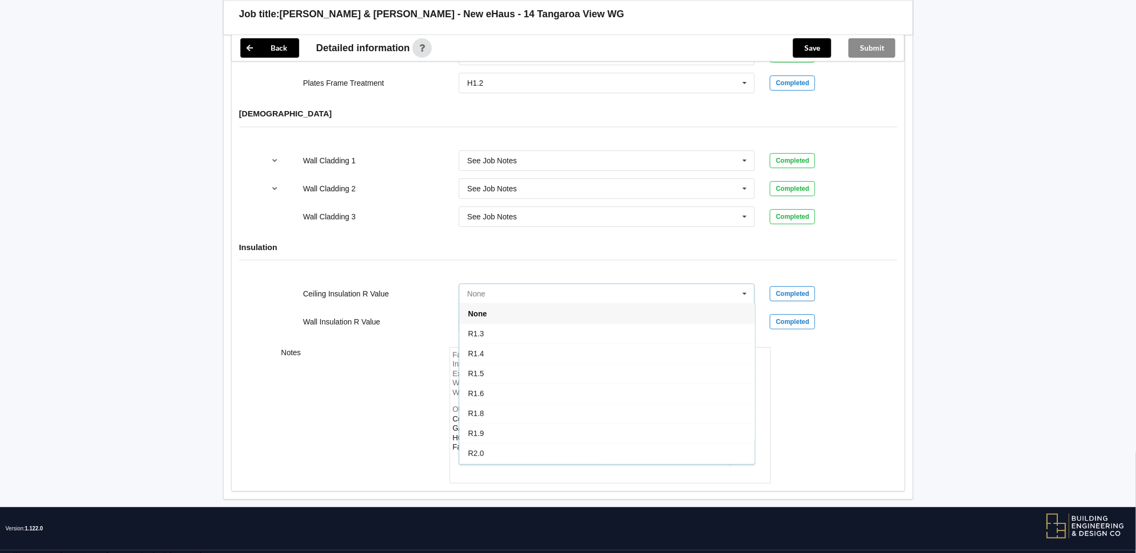
click at [542, 284] on input "text" at bounding box center [607, 293] width 295 height 19
click at [404, 289] on div "Ceiling Insulation R Value" at bounding box center [373, 293] width 156 height 11
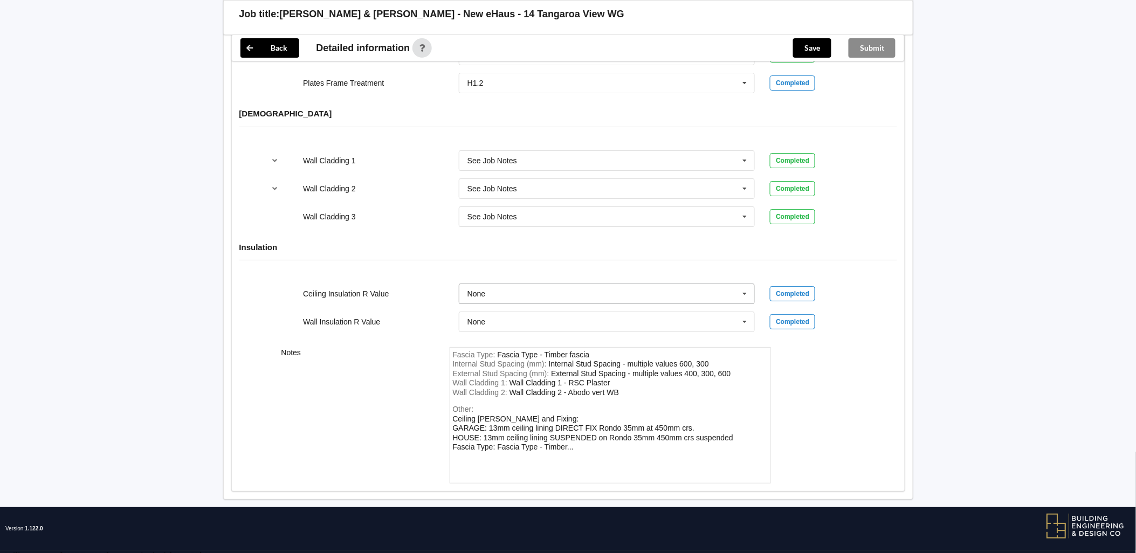
click at [561, 290] on input "text" at bounding box center [607, 293] width 295 height 19
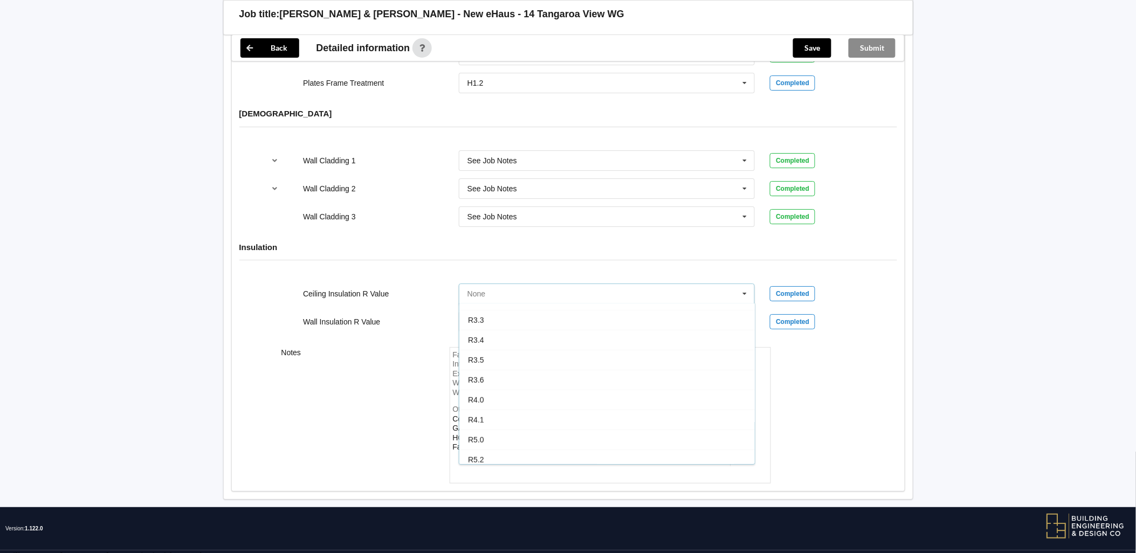
scroll to position [339, 0]
click at [637, 444] on div "R7.0" at bounding box center [606, 454] width 295 height 20
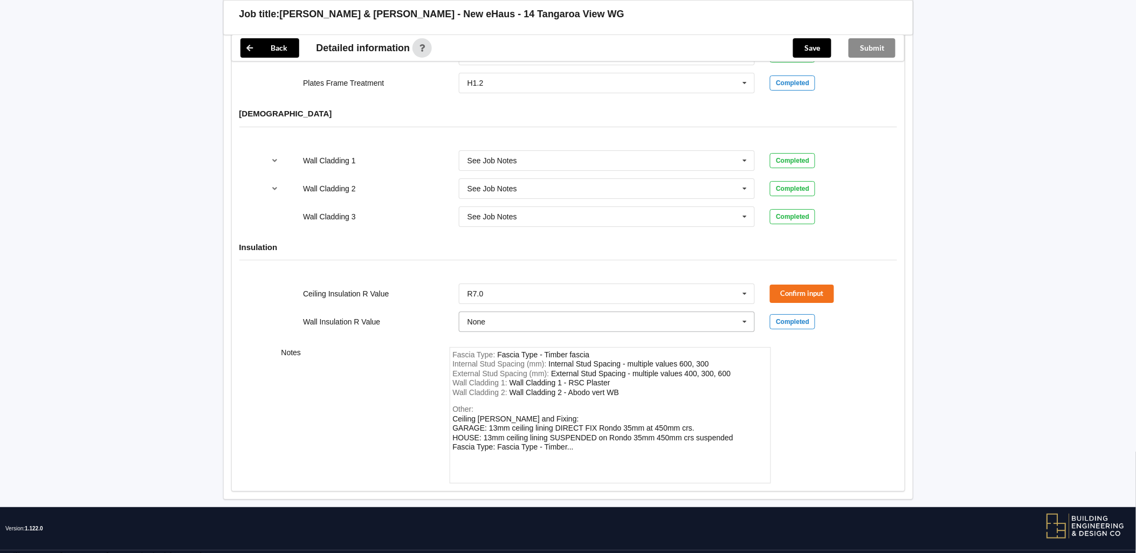
click at [532, 314] on input "text" at bounding box center [607, 321] width 295 height 19
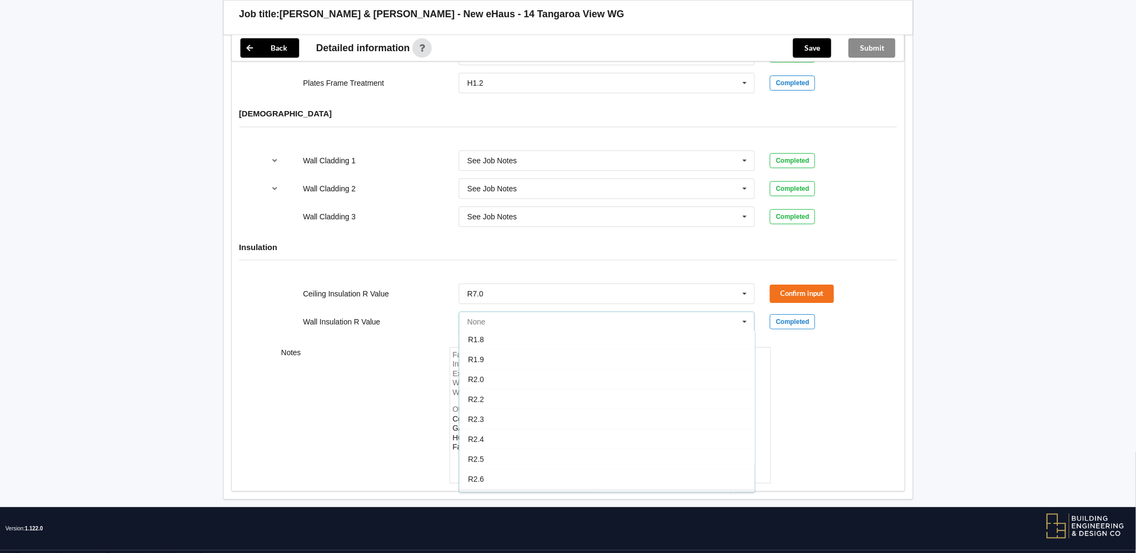
scroll to position [180, 0]
drag, startPoint x: 499, startPoint y: 448, endPoint x: 611, endPoint y: 421, distance: 115.4
click at [499, 451] on div "R2.8" at bounding box center [606, 461] width 295 height 20
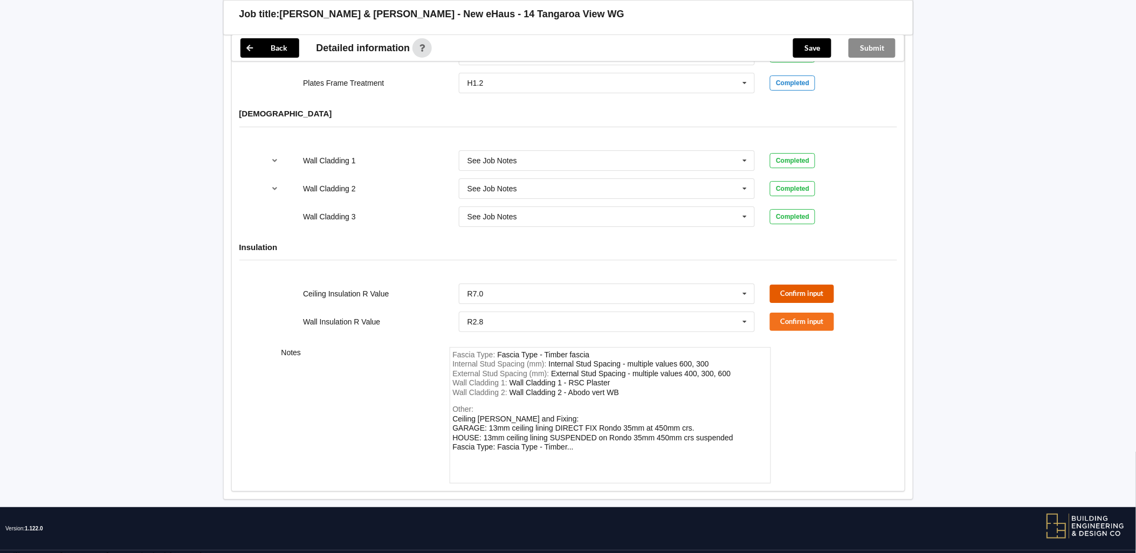
click at [806, 285] on button "Confirm input" at bounding box center [802, 294] width 64 height 18
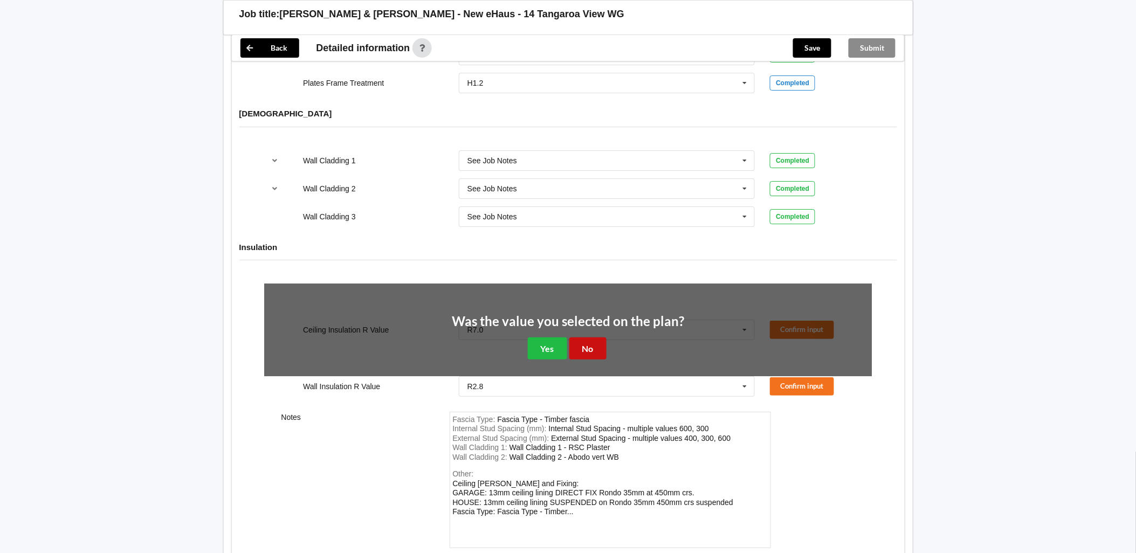
click at [589, 338] on button "No" at bounding box center [587, 349] width 37 height 22
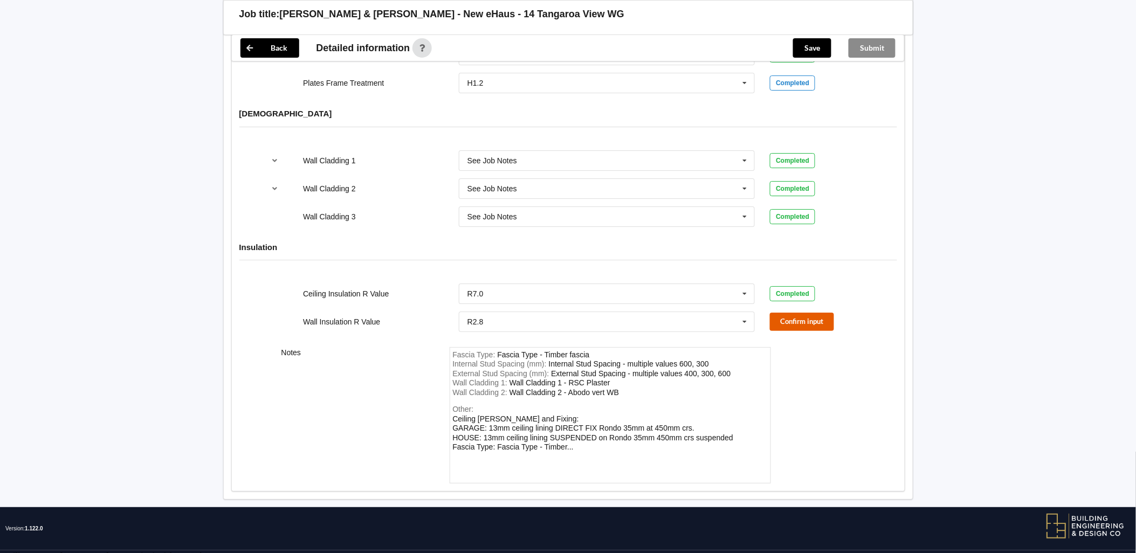
click at [810, 314] on button "Confirm input" at bounding box center [802, 322] width 64 height 18
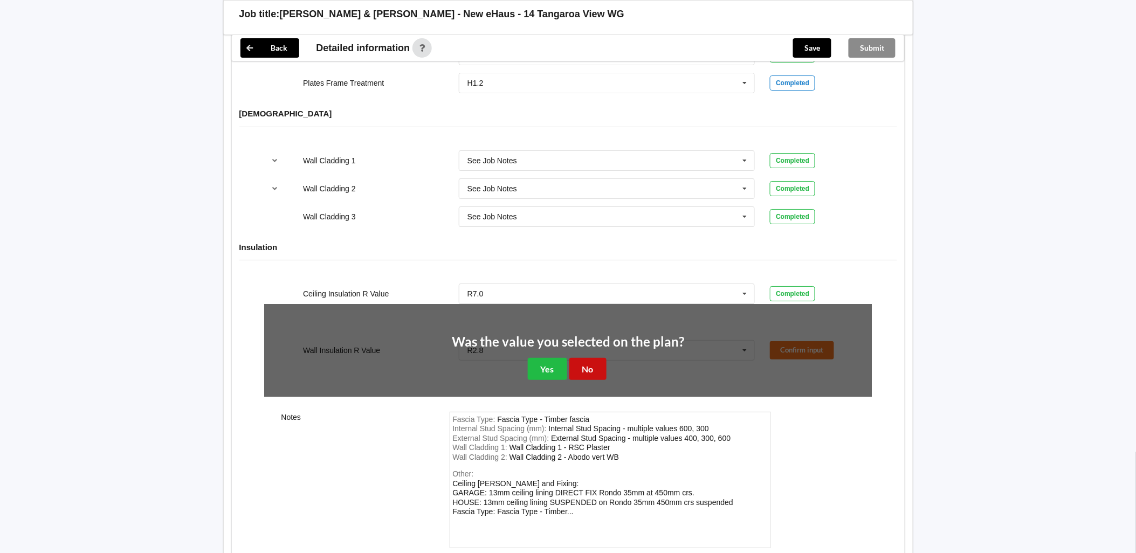
click at [589, 361] on button "No" at bounding box center [587, 369] width 37 height 22
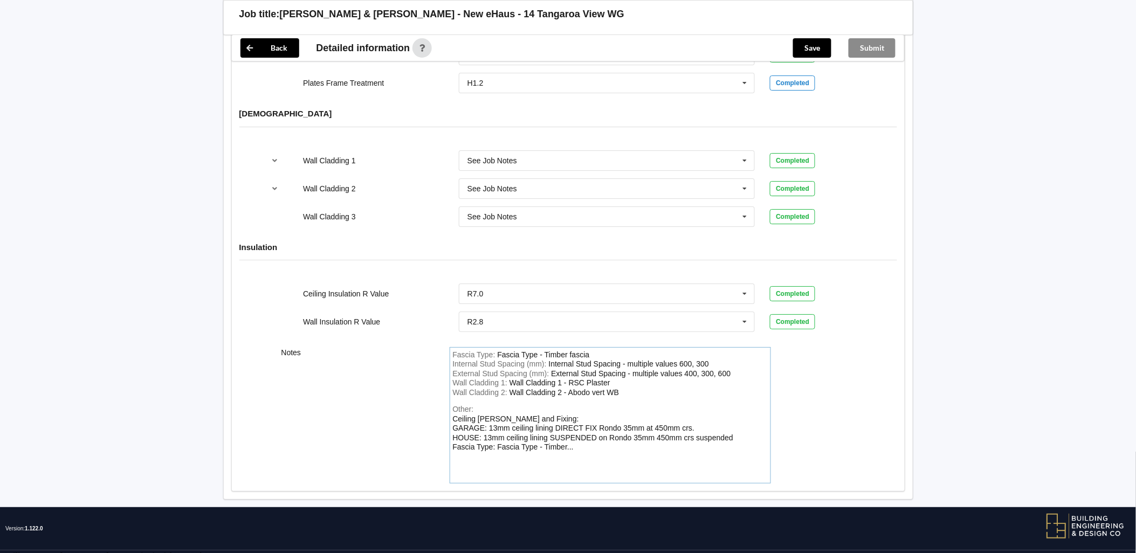
click at [540, 392] on div "Fascia Type : Fascia Type - Timber fascia Internal Stud Spacing (mm) : Internal…" at bounding box center [610, 415] width 321 height 137
click at [600, 439] on div "Other: Ceiling [PERSON_NAME] and Fixing: GARAGE: 13mm ceiling lining DIRECT FIX…" at bounding box center [610, 442] width 315 height 75
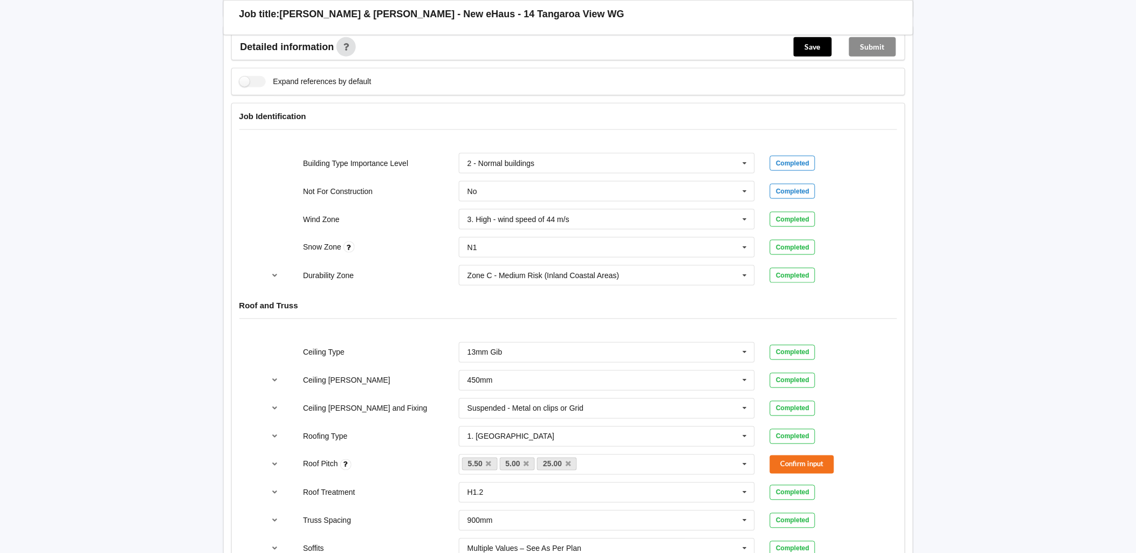
scroll to position [491, 0]
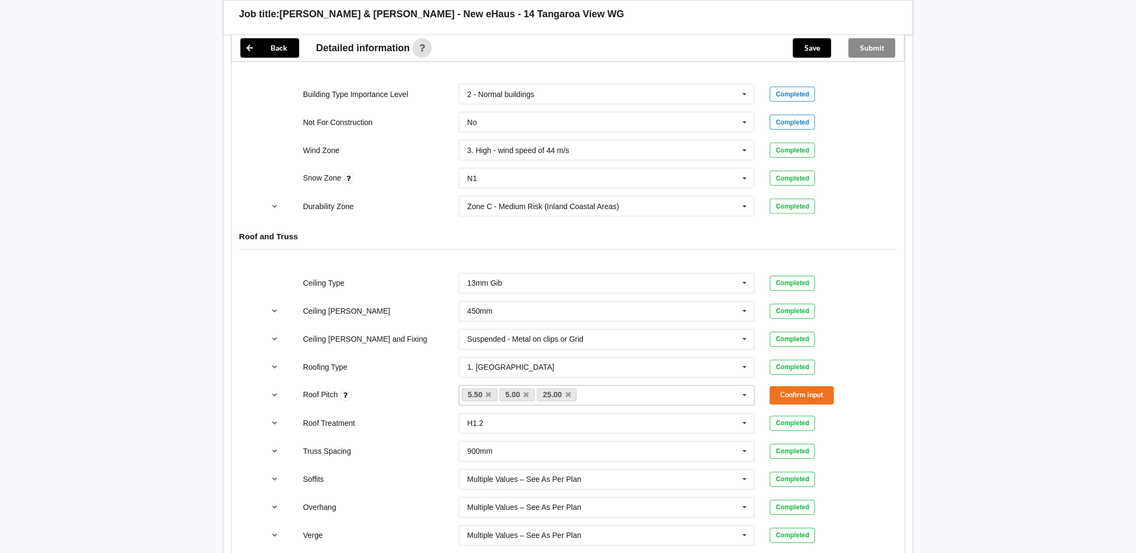
drag, startPoint x: 572, startPoint y: 382, endPoint x: 589, endPoint y: 384, distance: 16.9
click at [572, 389] on link "25.00" at bounding box center [557, 395] width 40 height 13
click at [569, 392] on icon at bounding box center [568, 395] width 5 height 7
click at [827, 387] on button "Confirm input" at bounding box center [802, 396] width 64 height 18
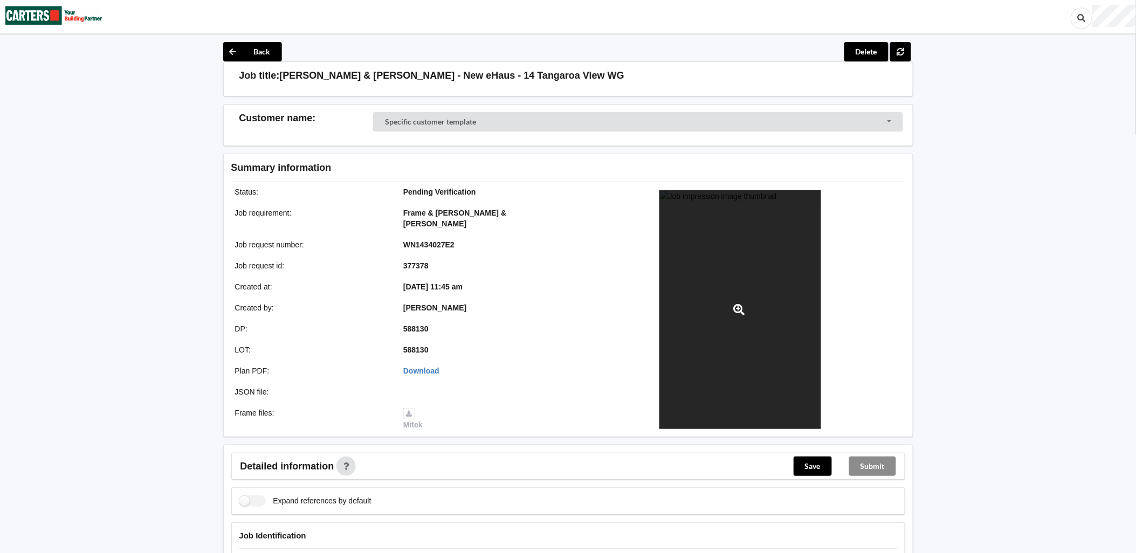
scroll to position [0, 0]
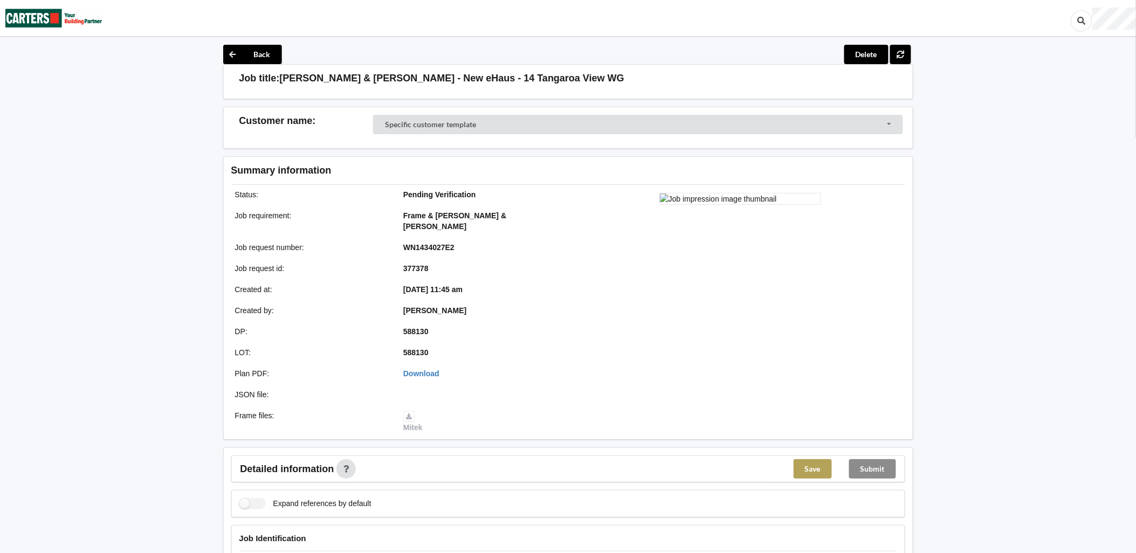
click at [815, 459] on button "Save" at bounding box center [813, 468] width 38 height 19
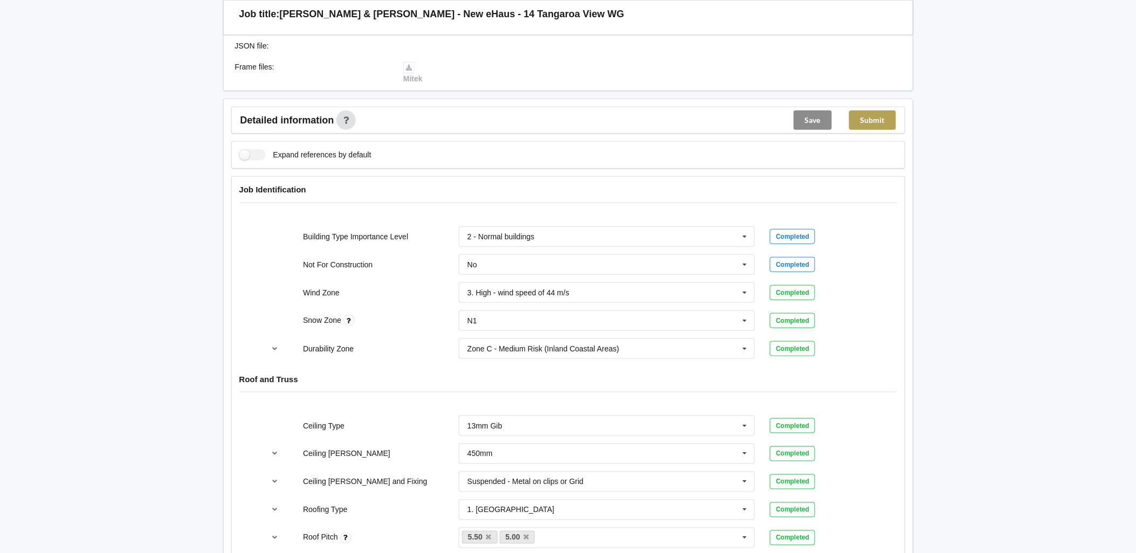
click at [875, 111] on button "Submit" at bounding box center [872, 120] width 47 height 19
